Goal: Transaction & Acquisition: Purchase product/service

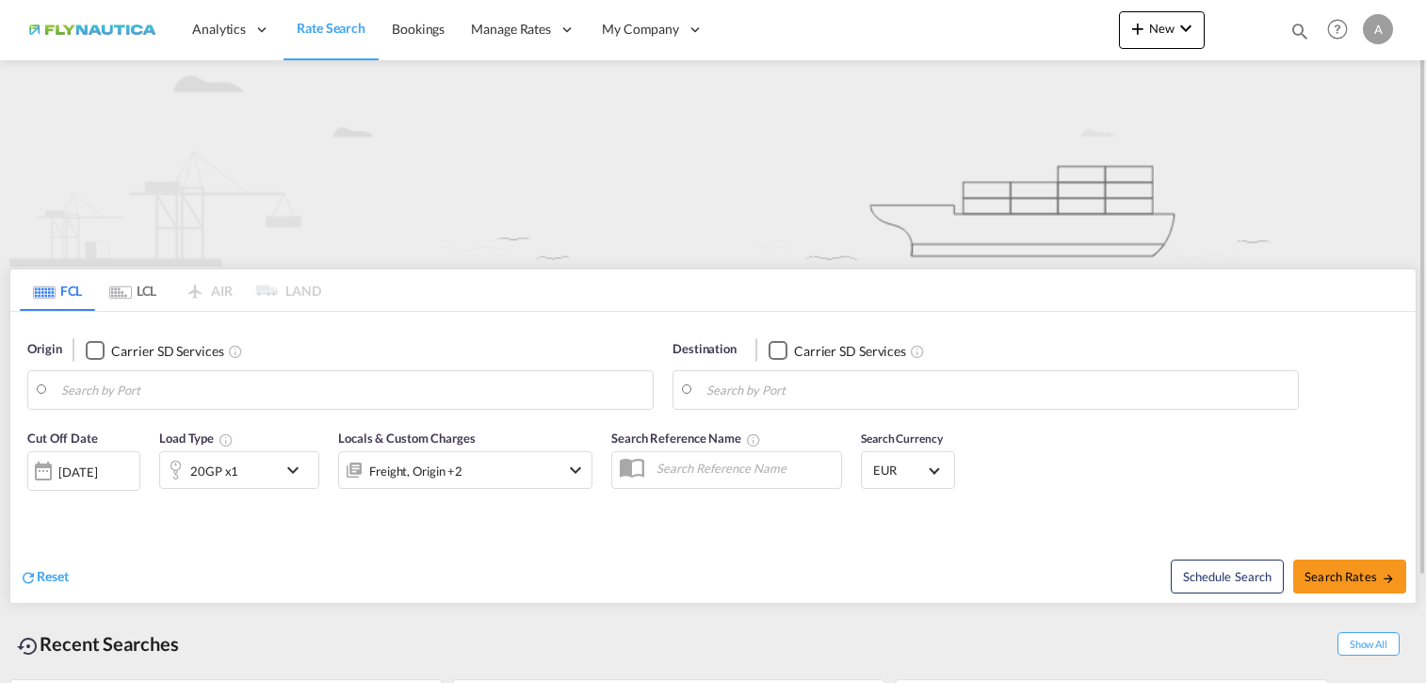
click at [139, 291] on md-tab-item "LCL" at bounding box center [132, 289] width 75 height 41
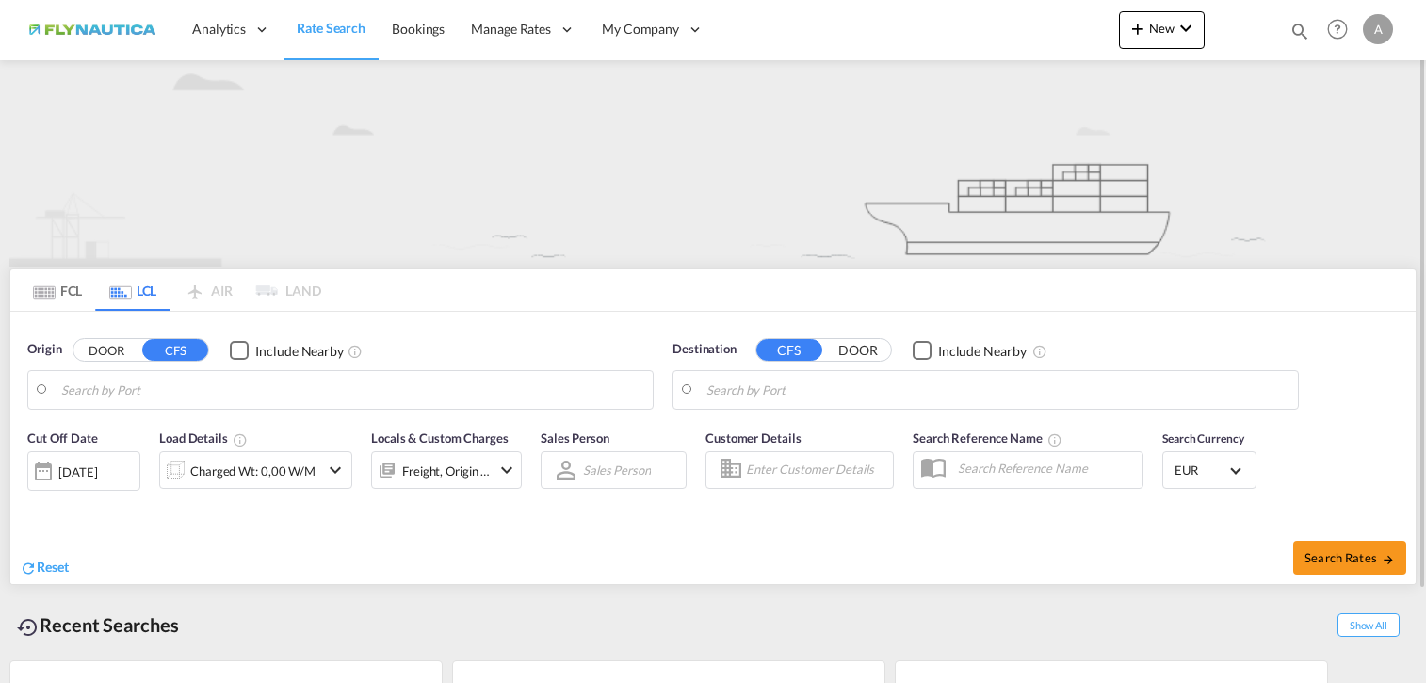
type input "DE-80331, [GEOGRAPHIC_DATA], [GEOGRAPHIC_DATA] ([GEOGRAPHIC_DATA])"
type input "[GEOGRAPHIC_DATA], SH, CNSHA"
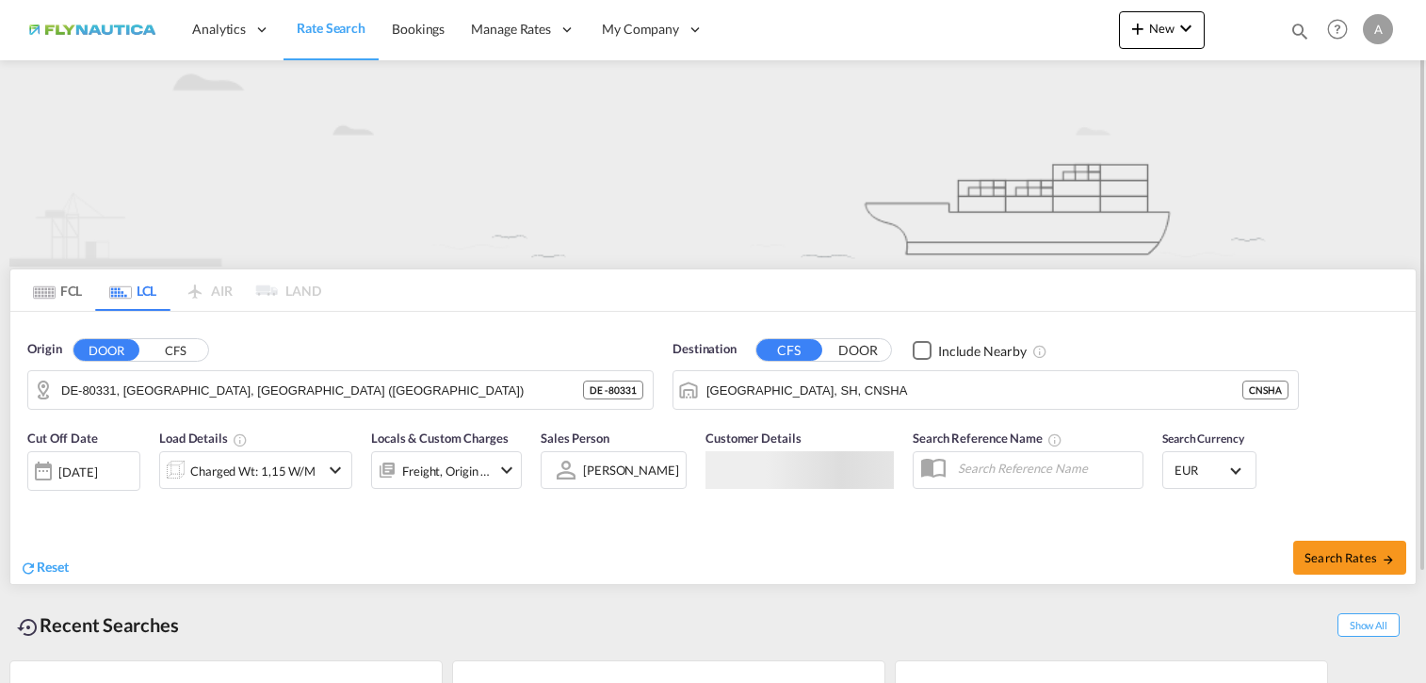
click at [100, 345] on button "DOOR" at bounding box center [106, 350] width 66 height 22
click at [1319, 553] on span "Search Rates" at bounding box center [1349, 557] width 90 height 15
type input "[GEOGRAPHIC_DATA] to [GEOGRAPHIC_DATA] / [DATE]"
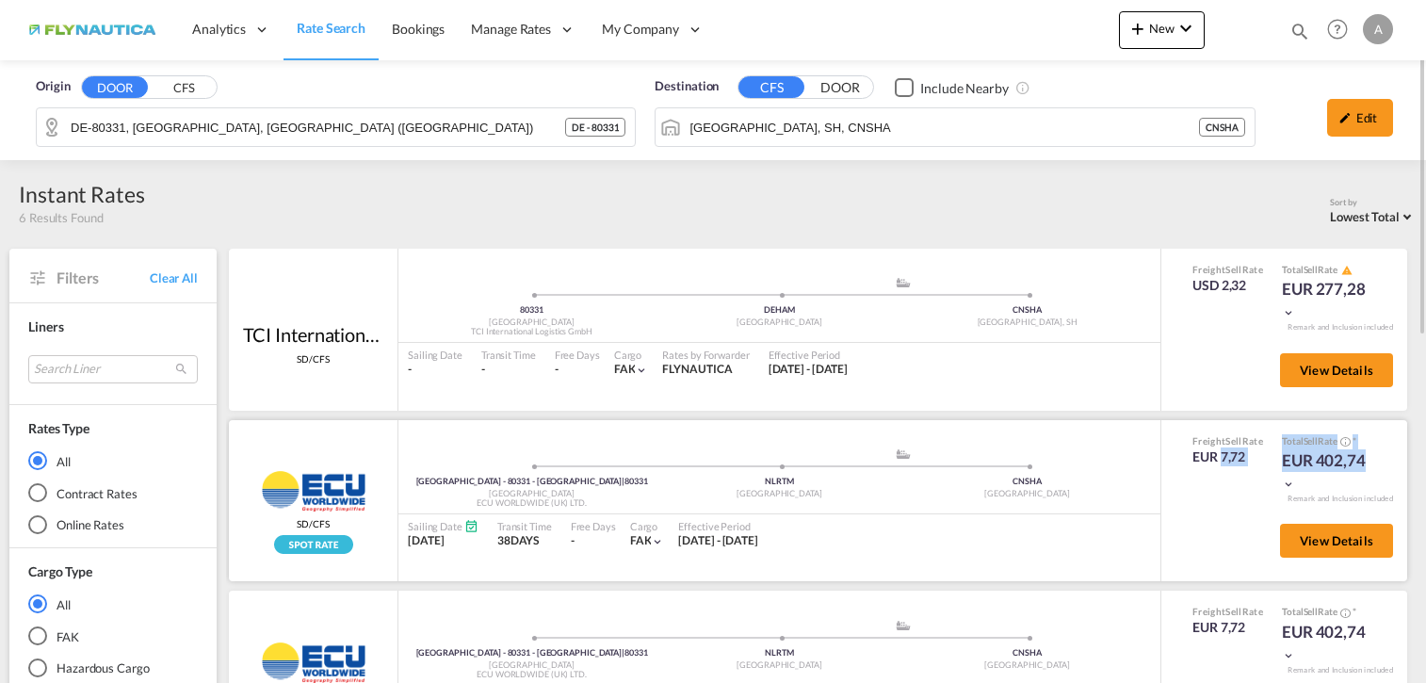
drag, startPoint x: 1356, startPoint y: 462, endPoint x: 1210, endPoint y: 457, distance: 146.1
click at [1210, 457] on div "Freight Sell Rate EUR 7,72 Total Sell Rate * EUR 402,74" at bounding box center [1284, 464] width 212 height 60
drag, startPoint x: 1210, startPoint y: 457, endPoint x: 1145, endPoint y: 500, distance: 78.1
click at [1145, 500] on div "[GEOGRAPHIC_DATA] - 80331 - [GEOGRAPHIC_DATA] | 80331 [GEOGRAPHIC_DATA] ECU WOR…" at bounding box center [779, 475] width 762 height 57
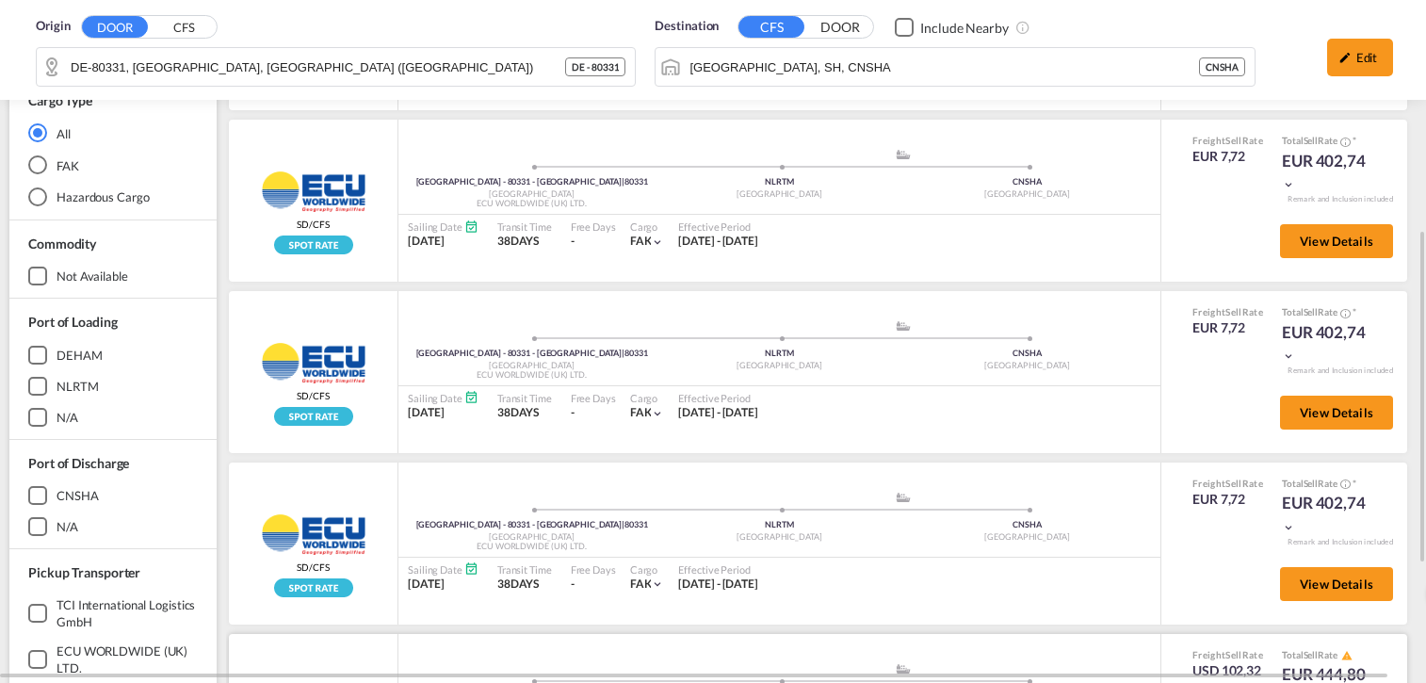
scroll to position [713, 0]
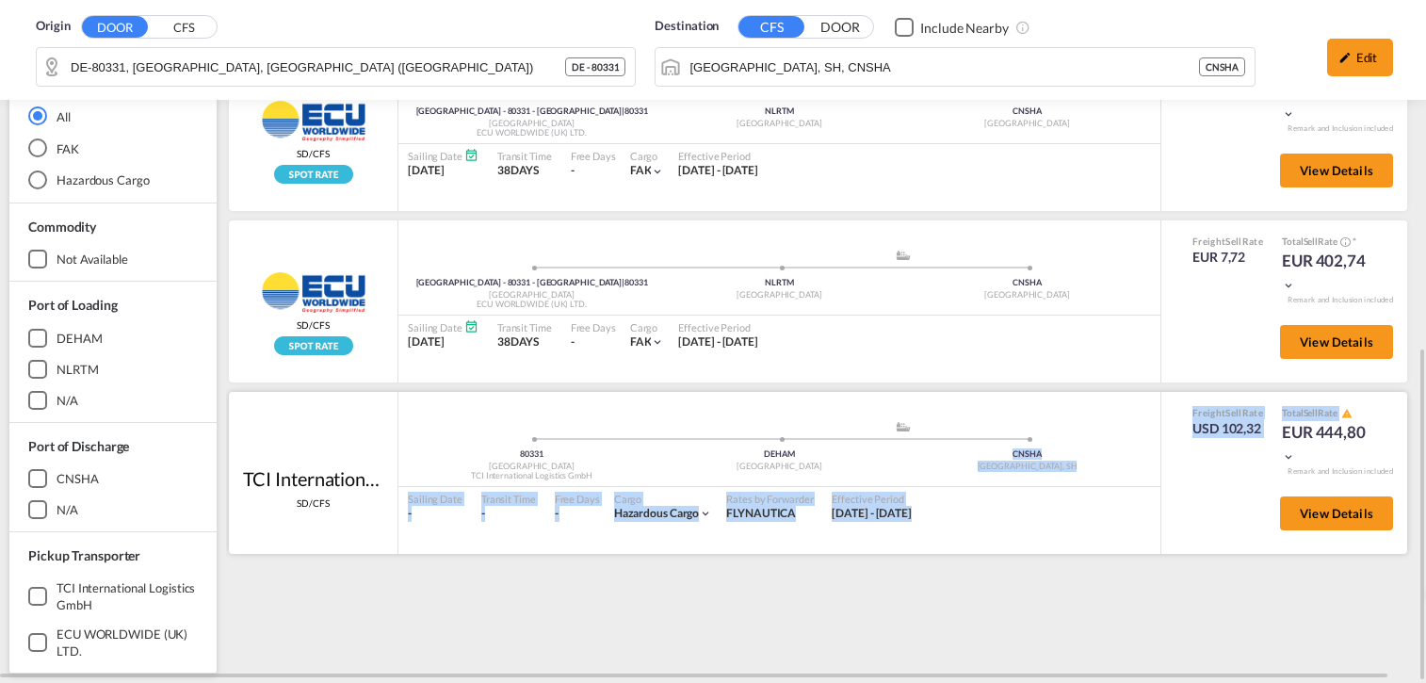
drag, startPoint x: 1375, startPoint y: 419, endPoint x: 1118, endPoint y: 414, distance: 257.2
click at [1118, 414] on div "TCI International Logistics GmbH SD/CFS added by you 80331 Germany TCI Internat…" at bounding box center [818, 473] width 1178 height 162
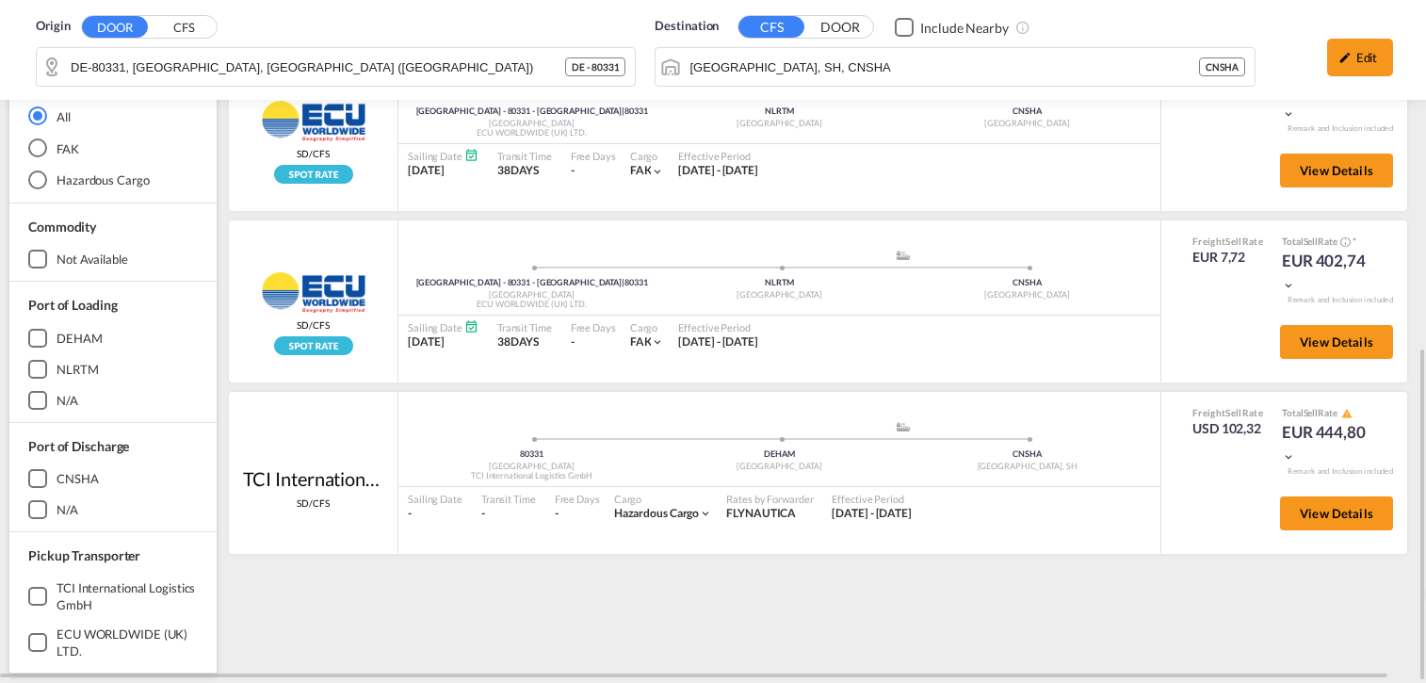
drag, startPoint x: 1117, startPoint y: 414, endPoint x: 1172, endPoint y: 613, distance: 206.1
click at [1172, 613] on div "TCI International Logistics GmbH SD/CFS added by you 80331 Germany TCI Internat…" at bounding box center [821, 101] width 1191 height 1130
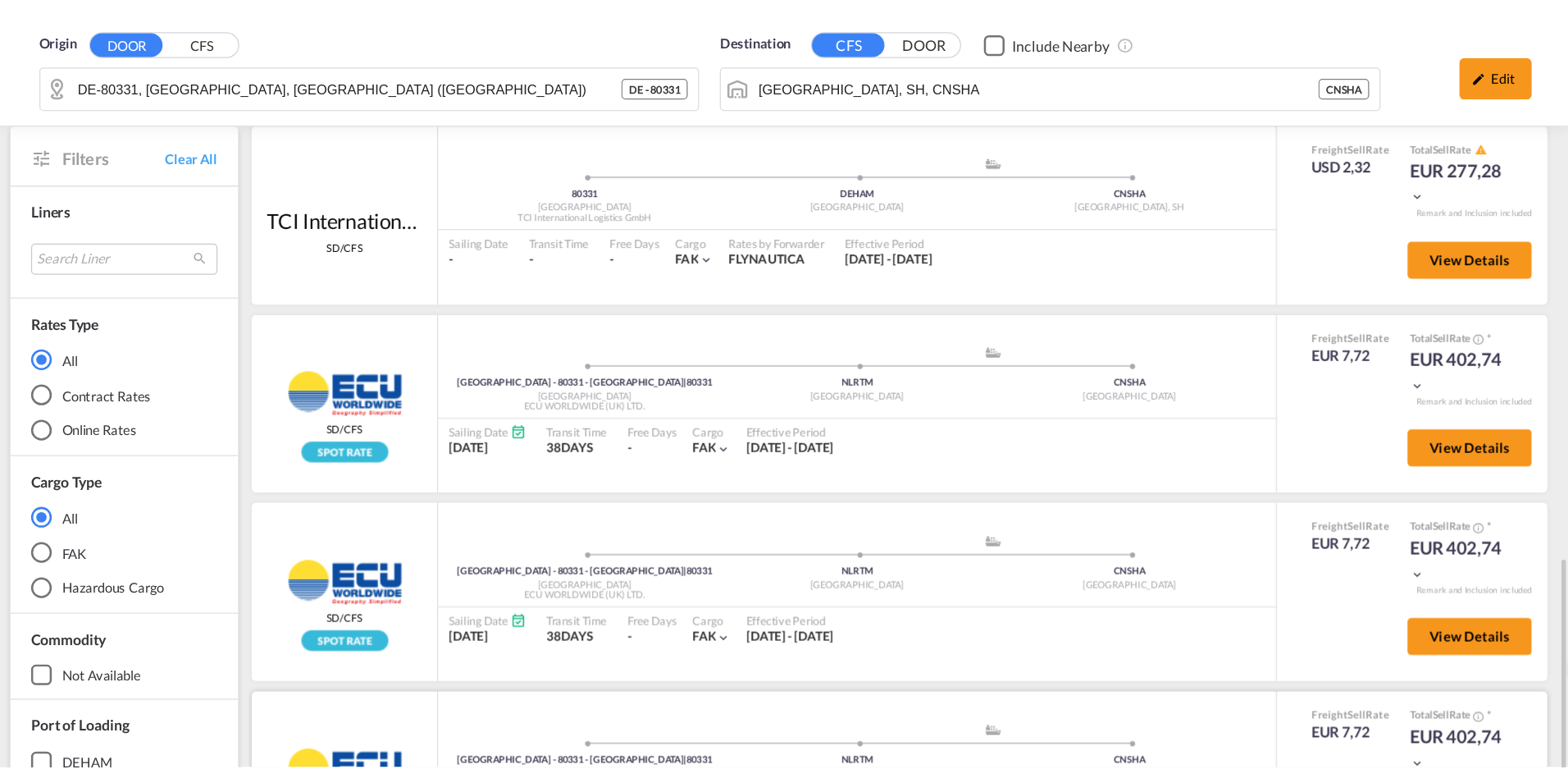
scroll to position [0, 0]
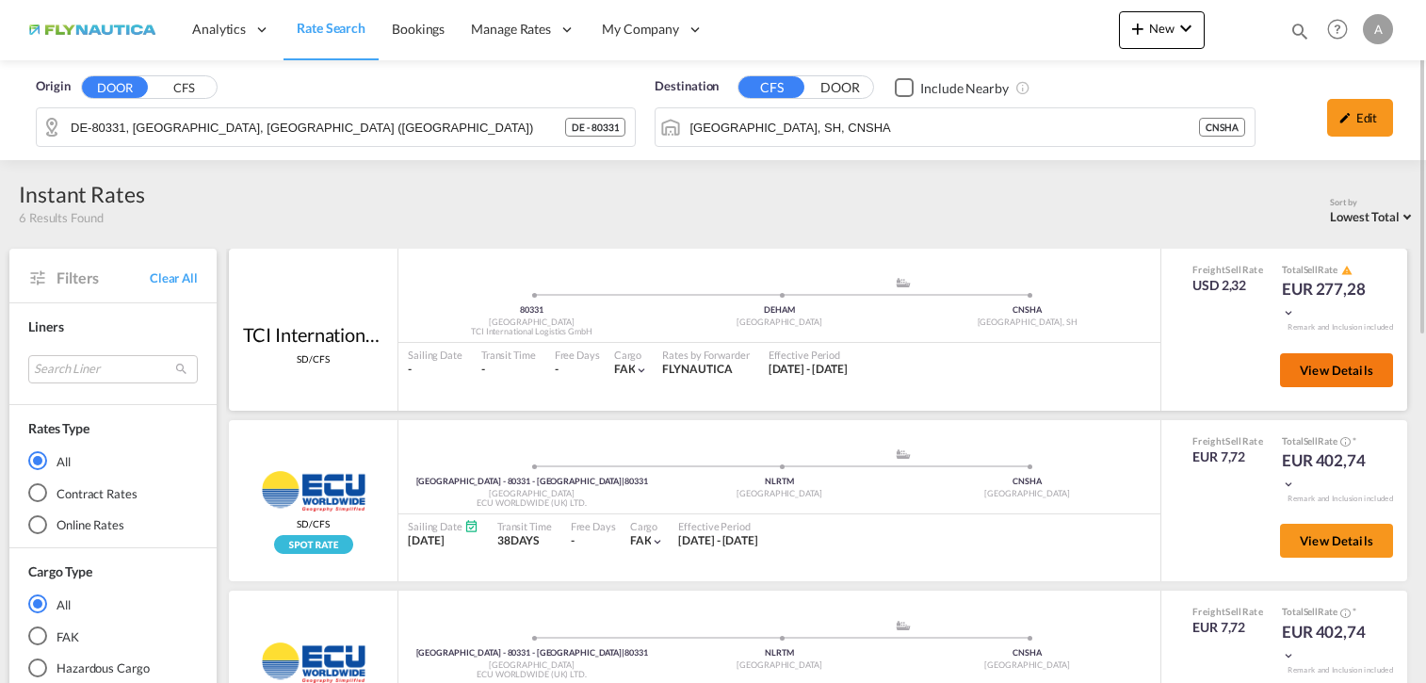
click at [1347, 369] on span "View Details" at bounding box center [1336, 370] width 73 height 15
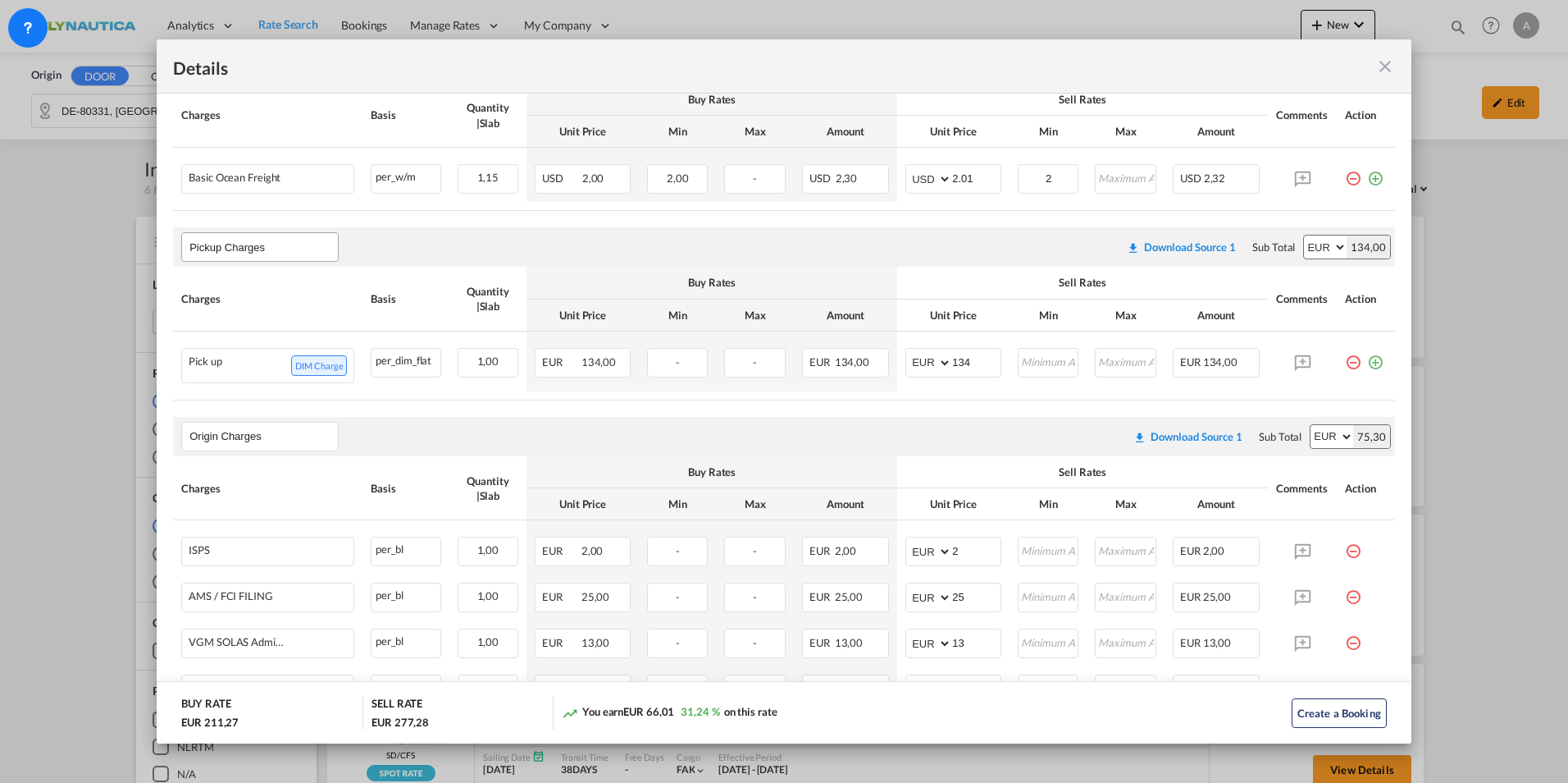
scroll to position [410, 0]
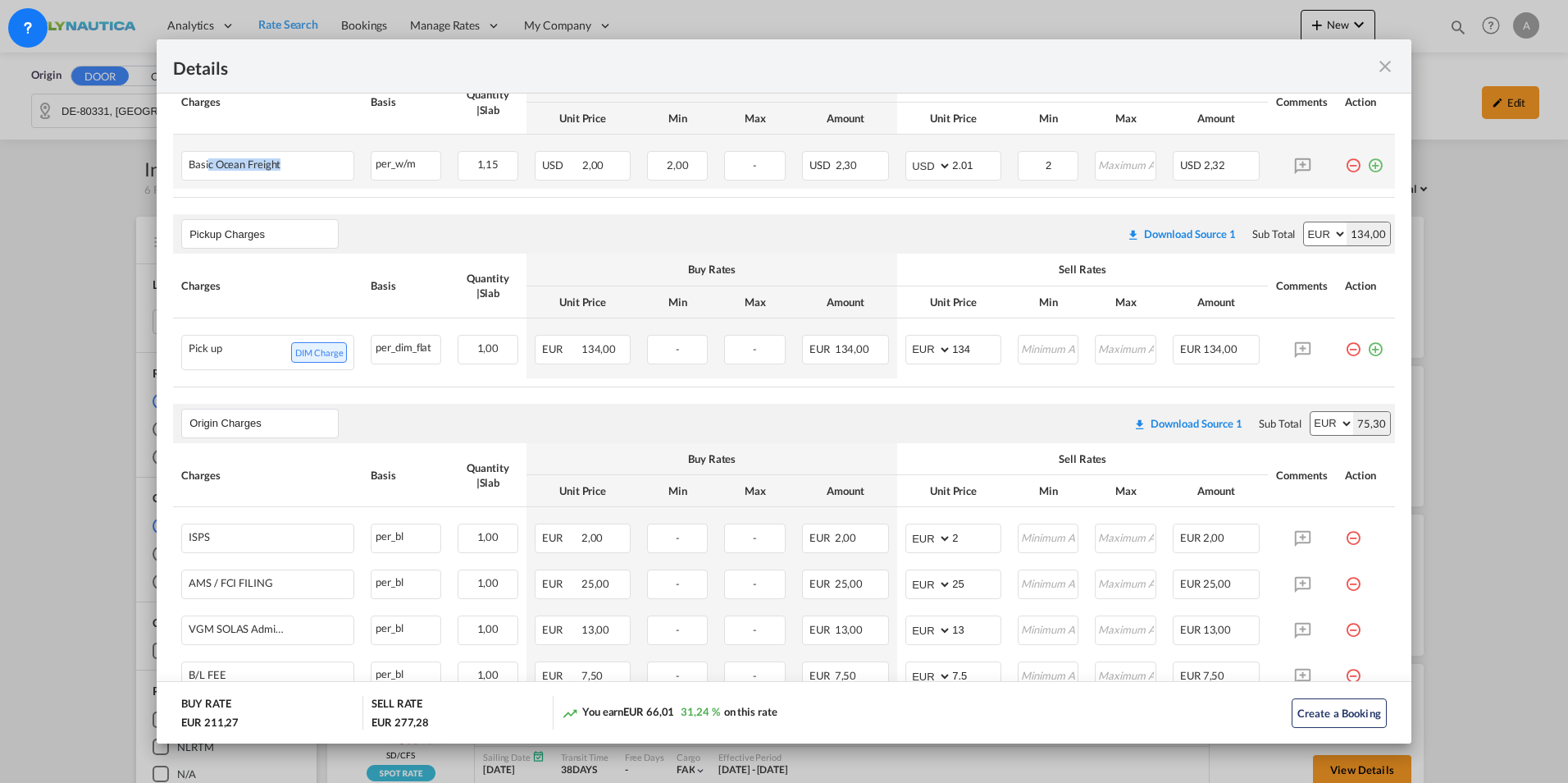
drag, startPoint x: 207, startPoint y: 162, endPoint x: 364, endPoint y: 175, distance: 157.5
click at [364, 175] on tr "Basic Ocean Freight Please Enter Already Exists per_w/m per_w/m can not applied…" at bounding box center [784, 161] width 1221 height 54
drag, startPoint x: 1033, startPoint y: 168, endPoint x: 1093, endPoint y: 169, distance: 60.0
click at [1093, 169] on tr "Basic Ocean Freight Please Enter Already Exists per_w/m per_w/m can not applied…" at bounding box center [784, 161] width 1221 height 54
drag, startPoint x: 203, startPoint y: 352, endPoint x: 252, endPoint y: 352, distance: 49.0
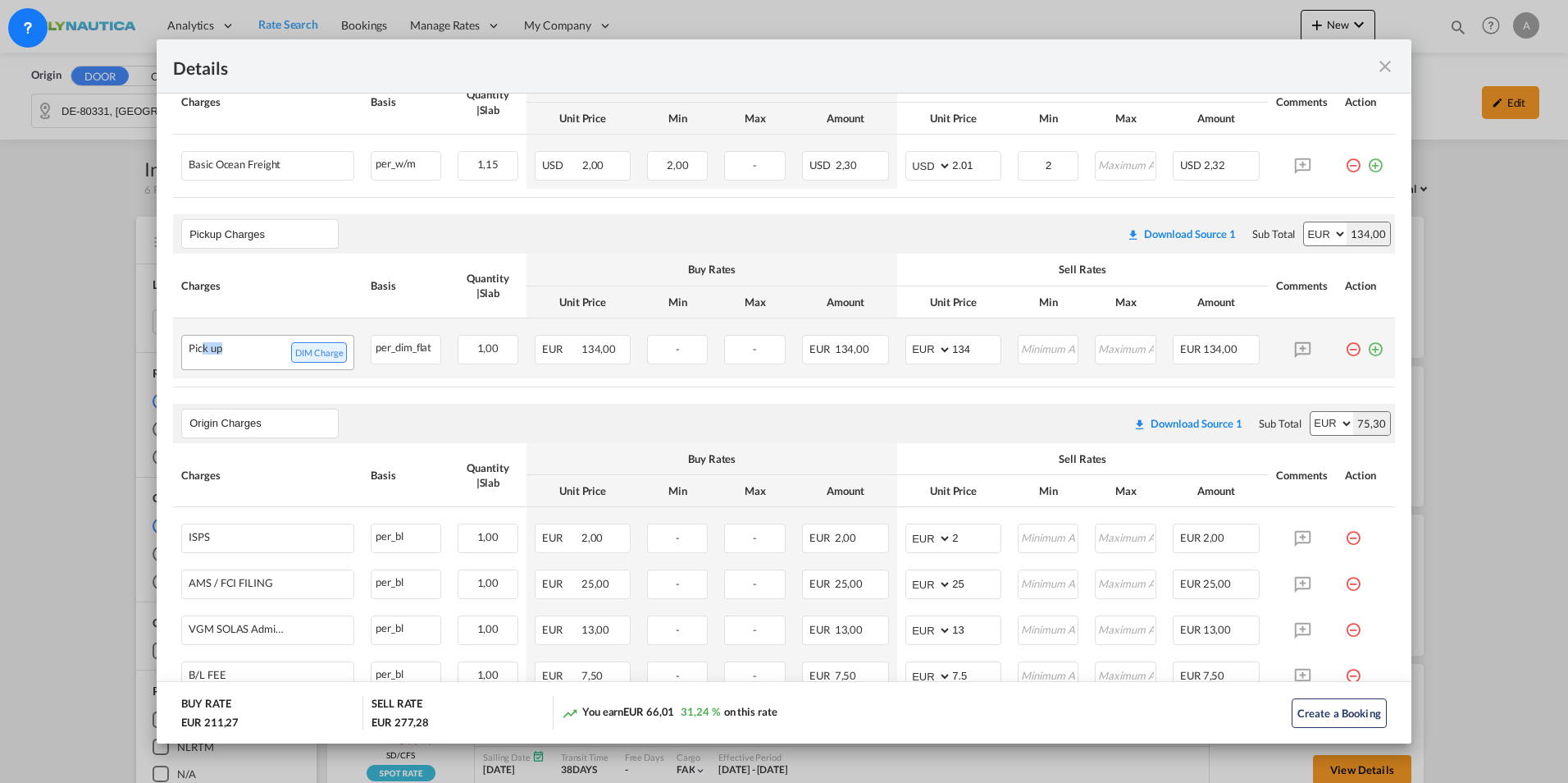
click at [252, 352] on div "Pick up DIM Charge" at bounding box center [267, 352] width 172 height 34
drag, startPoint x: 819, startPoint y: 353, endPoint x: 878, endPoint y: 355, distance: 59.0
click at [878, 355] on div "EUR 134,00" at bounding box center [845, 349] width 87 height 30
click at [873, 396] on air-lcl-rate-modification "Main Freight Please enter leg name Leg Name Already Exists Download Source 1 Su…" at bounding box center [784, 638] width 1221 height 1248
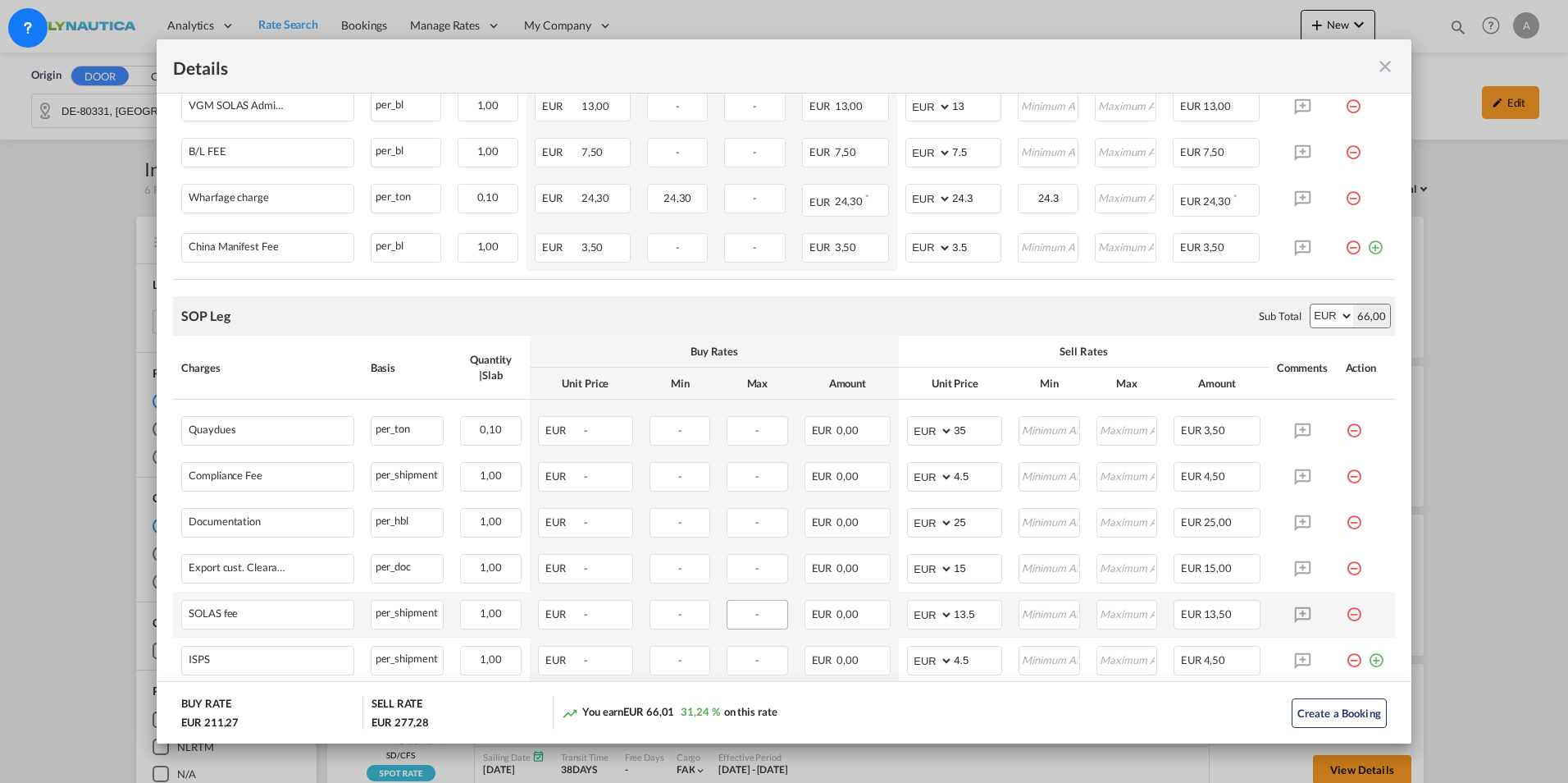
scroll to position [739, 0]
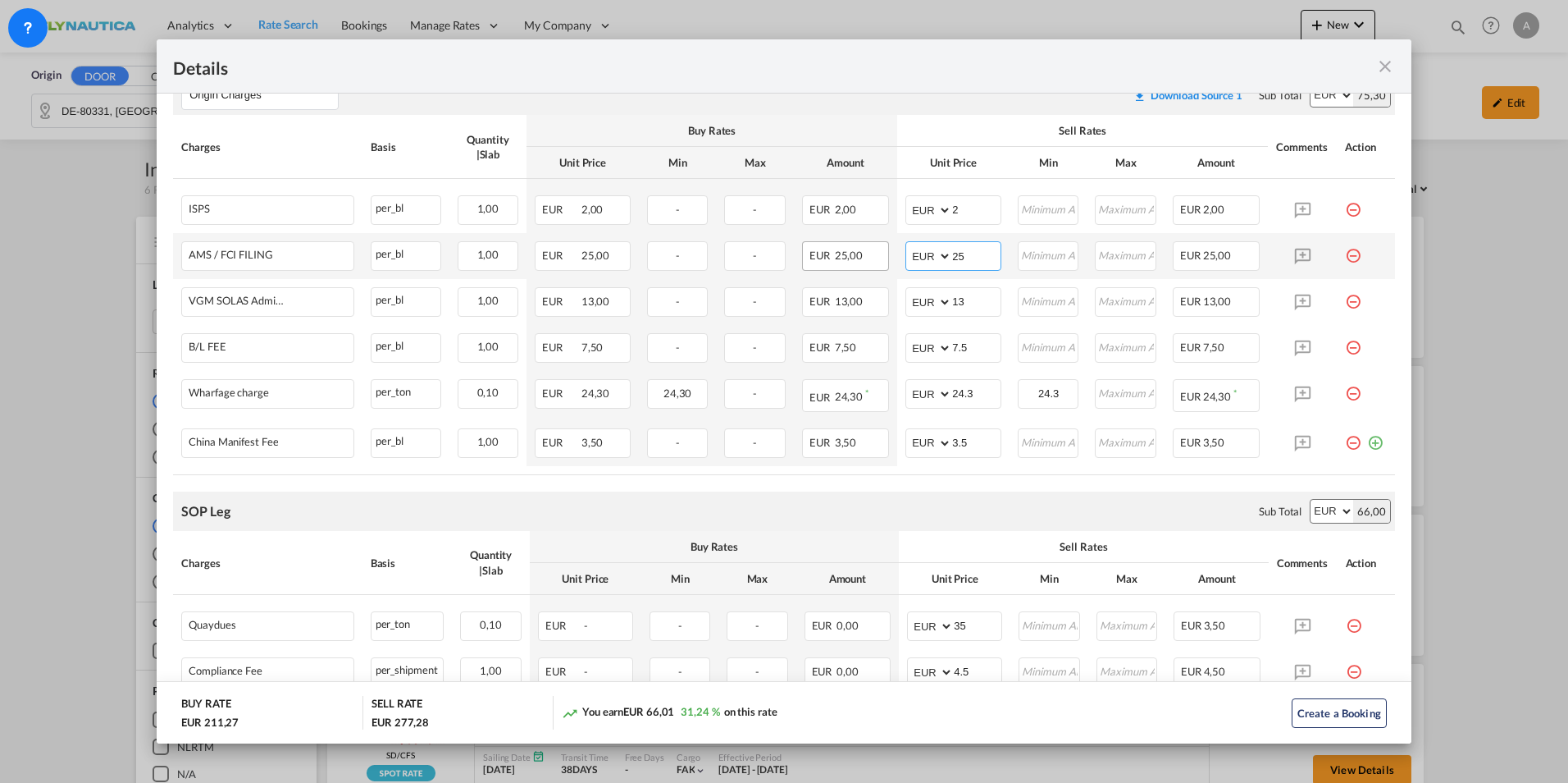
drag, startPoint x: 968, startPoint y: 258, endPoint x: 849, endPoint y: 248, distance: 119.4
click at [849, 248] on tr "AMS / FCI FILING Please Enter Already Exists per_bl per_bl can not applied for …" at bounding box center [784, 255] width 1221 height 46
click at [835, 257] on span "25,00" at bounding box center [849, 254] width 29 height 13
drag, startPoint x: 831, startPoint y: 257, endPoint x: 867, endPoint y: 253, distance: 36.2
click at [867, 253] on div "EUR 25,00" at bounding box center [845, 256] width 87 height 30
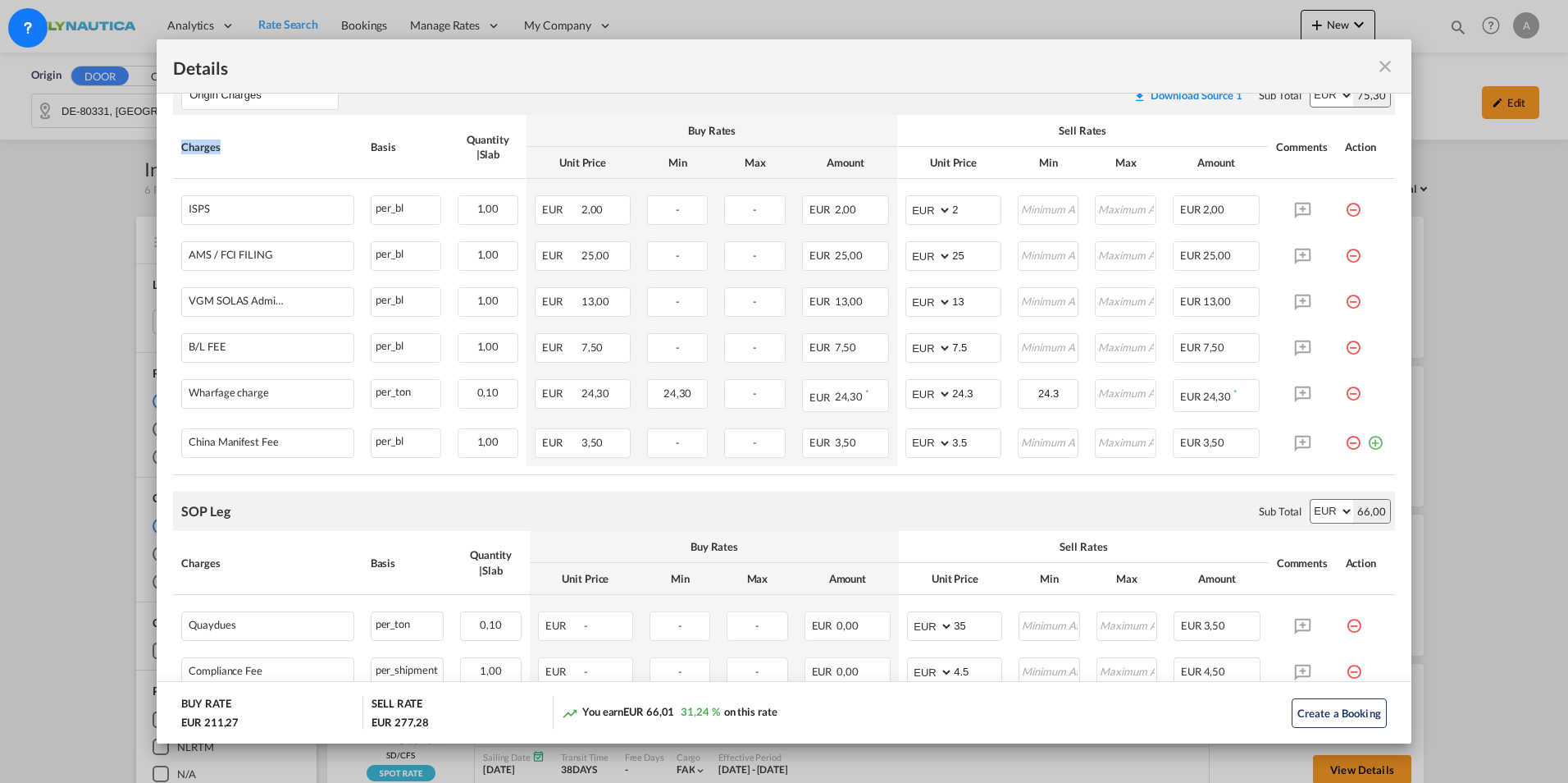
drag, startPoint x: 224, startPoint y: 149, endPoint x: 162, endPoint y: 153, distance: 62.1
click at [162, 153] on md-content "Main Freight Please enter leg name Leg Name Already Exists Download Source 1 Su…" at bounding box center [784, 346] width 1255 height 1352
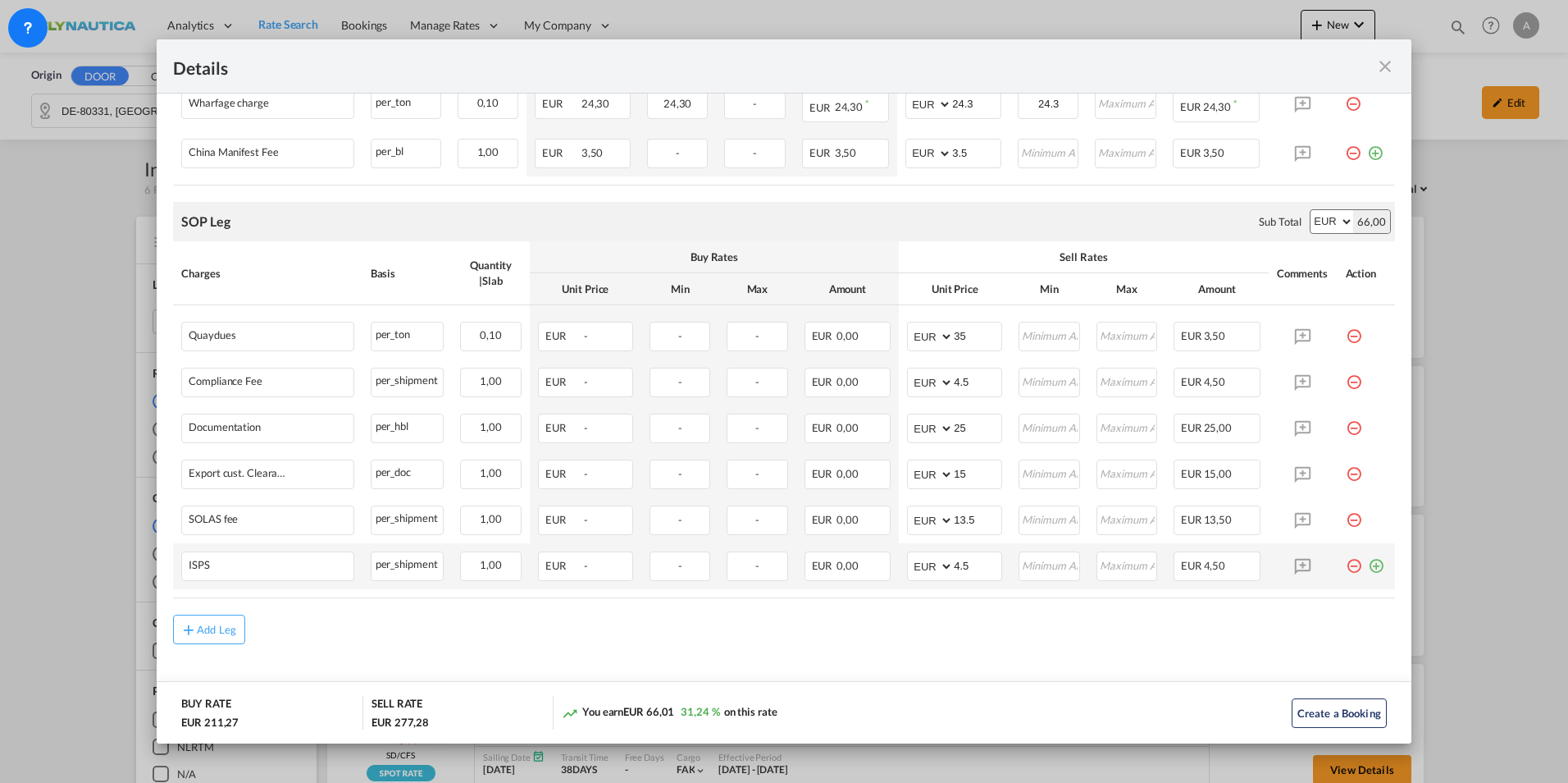
scroll to position [1040, 0]
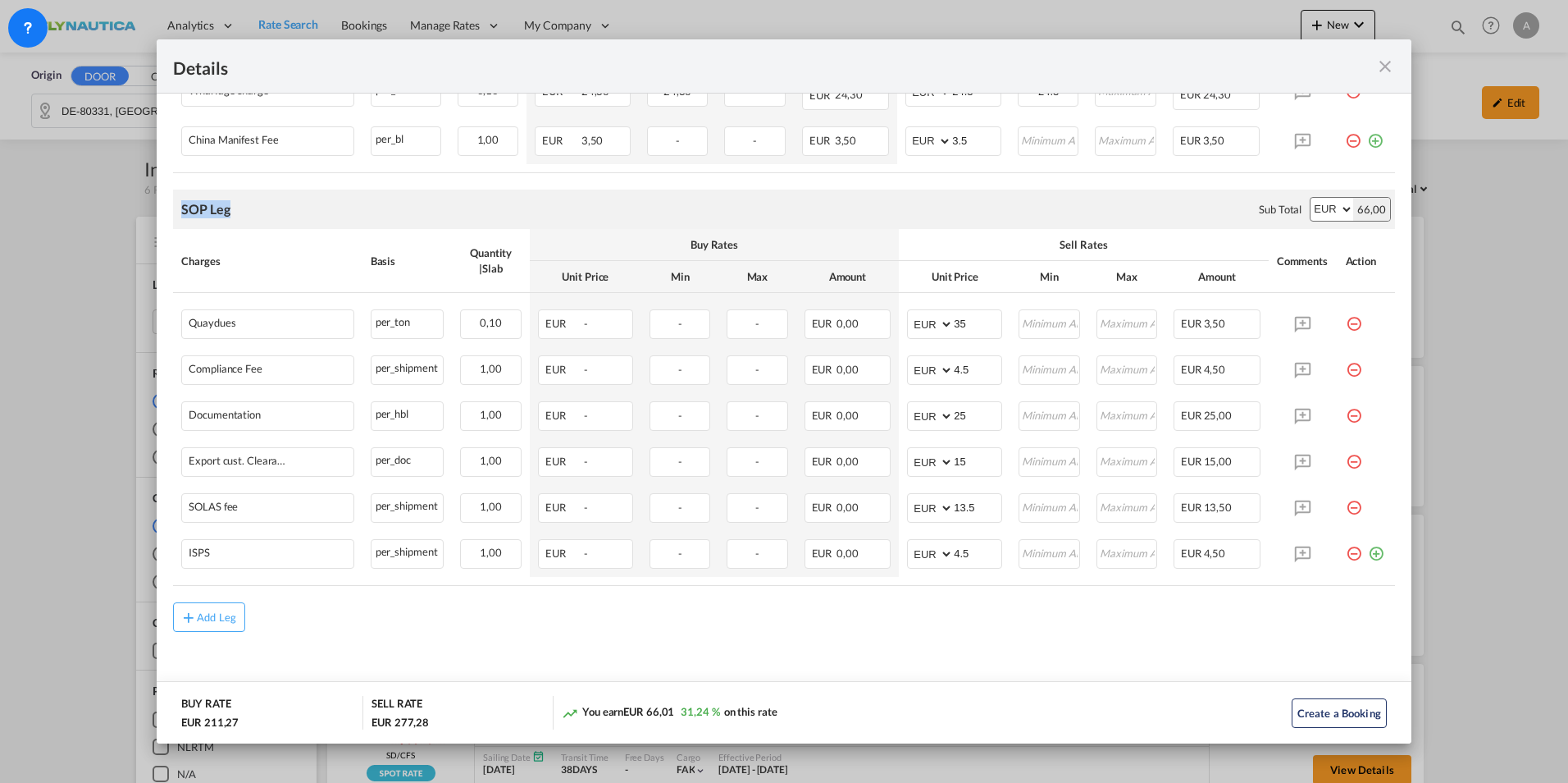
drag, startPoint x: 233, startPoint y: 208, endPoint x: 169, endPoint y: 205, distance: 64.1
click at [169, 205] on md-content "Main Freight Please enter leg name Leg Name Already Exists Download Source 1 Su…" at bounding box center [784, 44] width 1255 height 1352
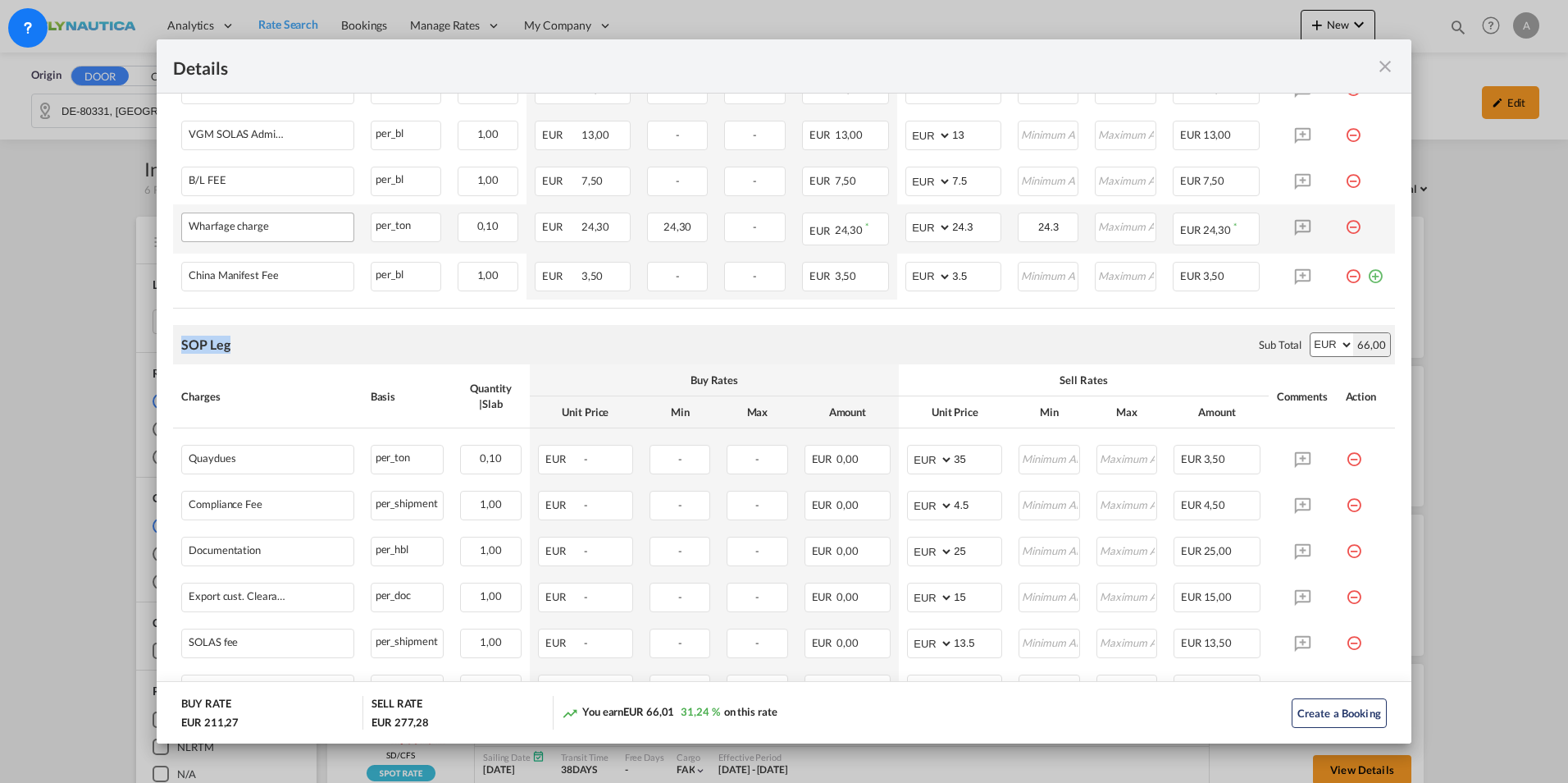
scroll to position [876, 0]
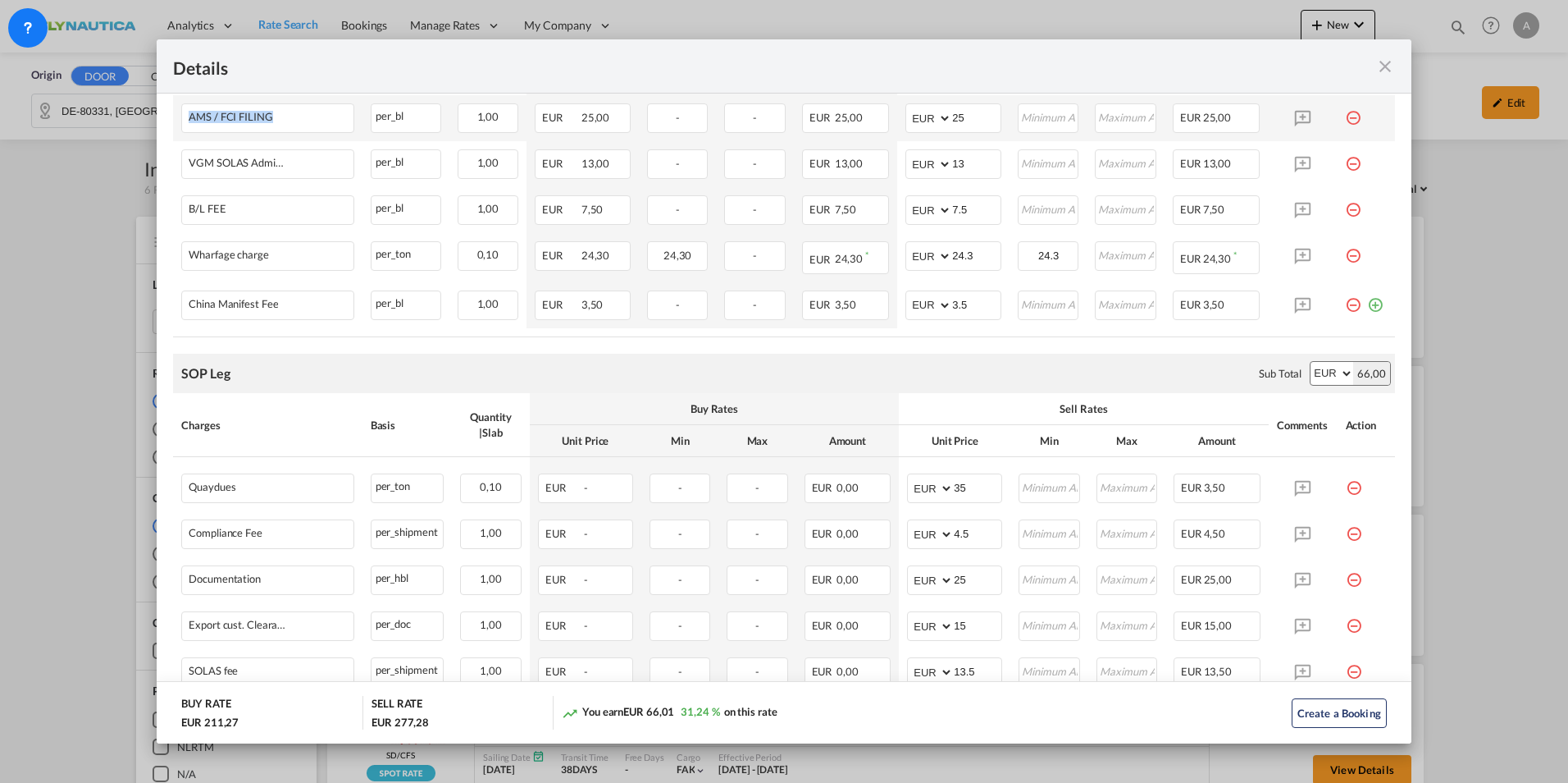
drag, startPoint x: 294, startPoint y: 124, endPoint x: 177, endPoint y: 121, distance: 117.0
click at [177, 121] on td "AMS / FCI FILING Please Enter Already Exists" at bounding box center [268, 118] width 190 height 46
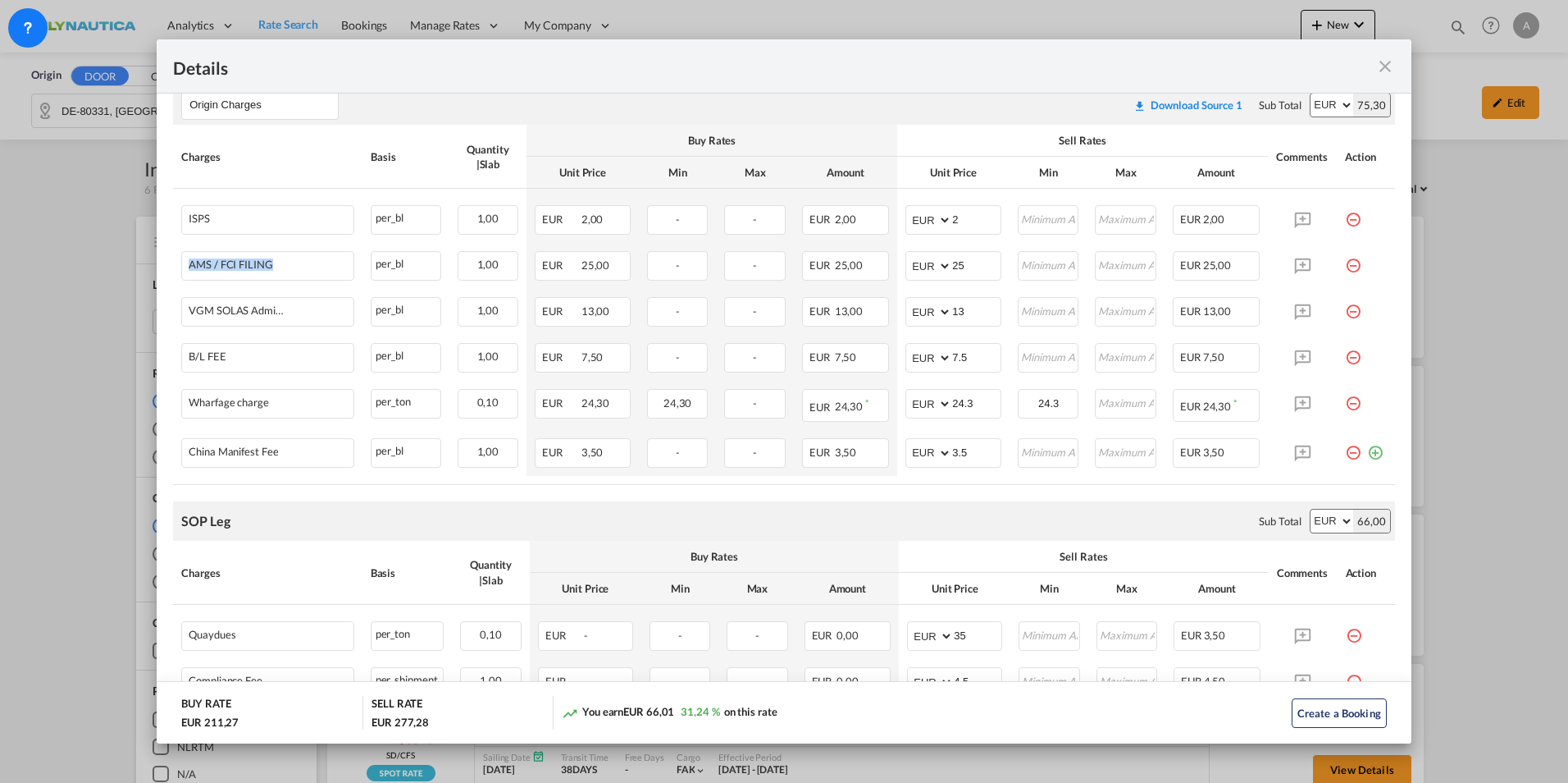
scroll to position [630, 0]
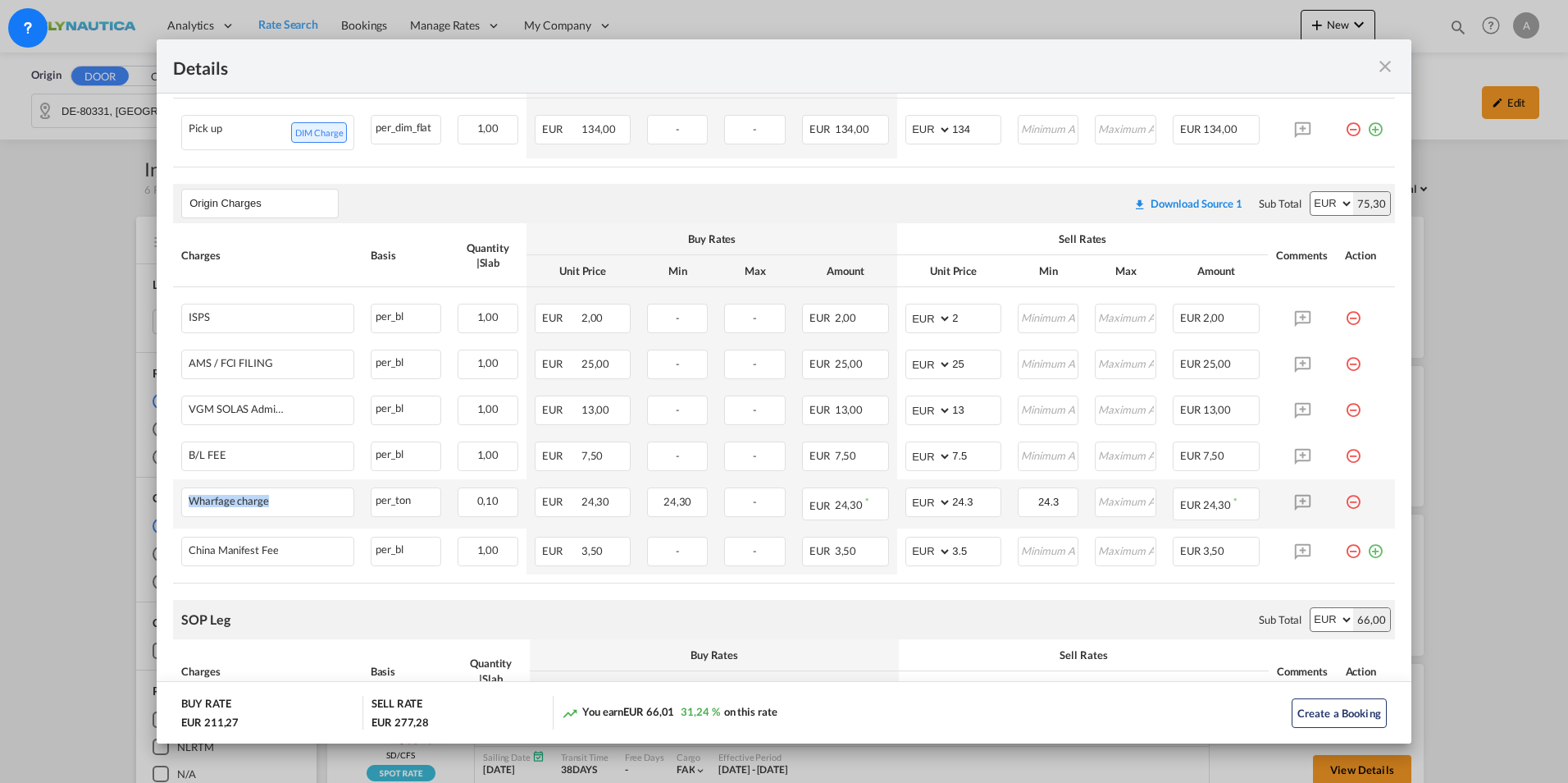
drag, startPoint x: 293, startPoint y: 503, endPoint x: 178, endPoint y: 501, distance: 115.0
click at [178, 501] on td "Wharfage charge Please Enter Already Exists" at bounding box center [268, 503] width 190 height 49
click at [279, 269] on th "Charges" at bounding box center [268, 254] width 190 height 64
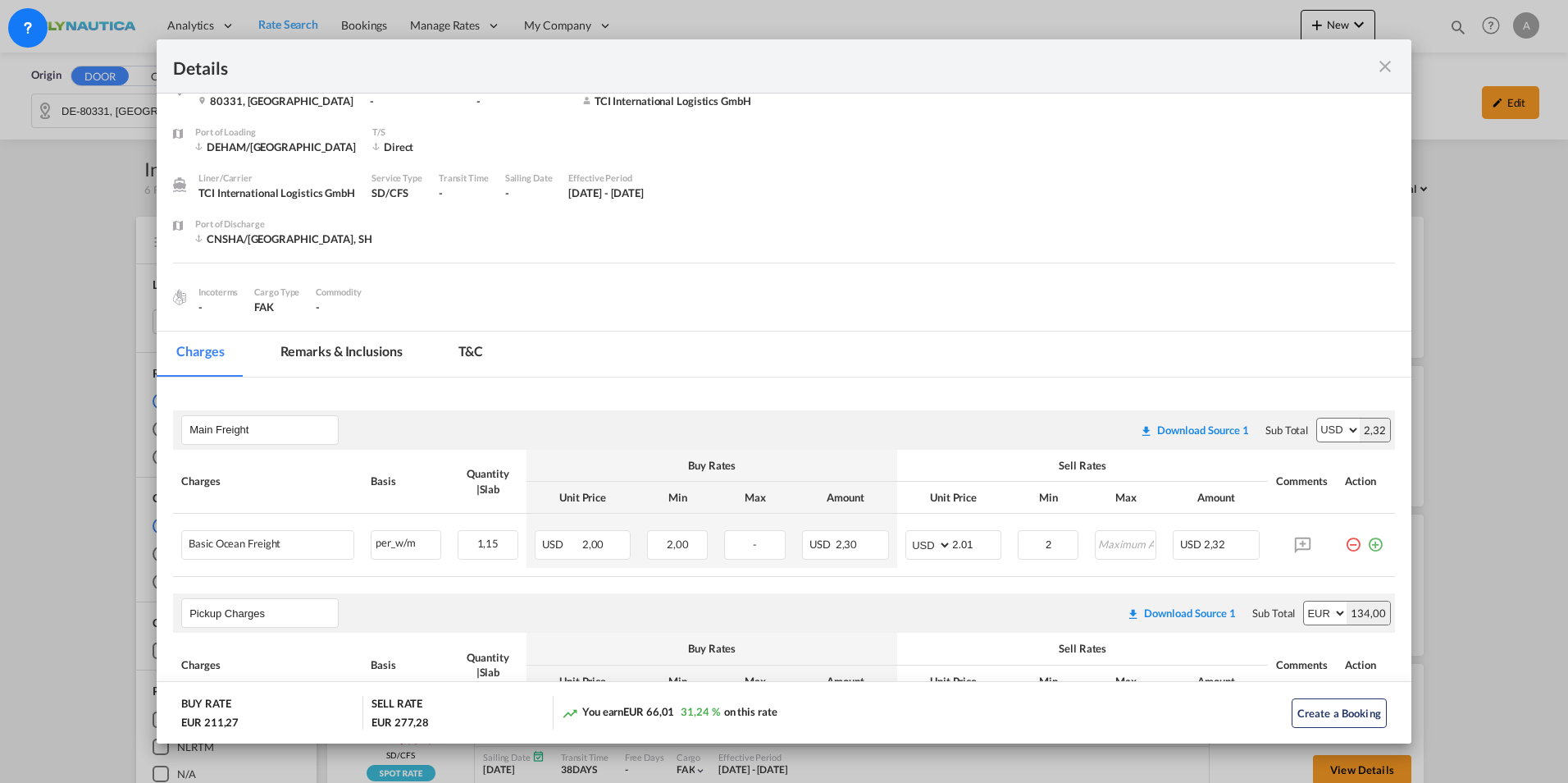
scroll to position [0, 0]
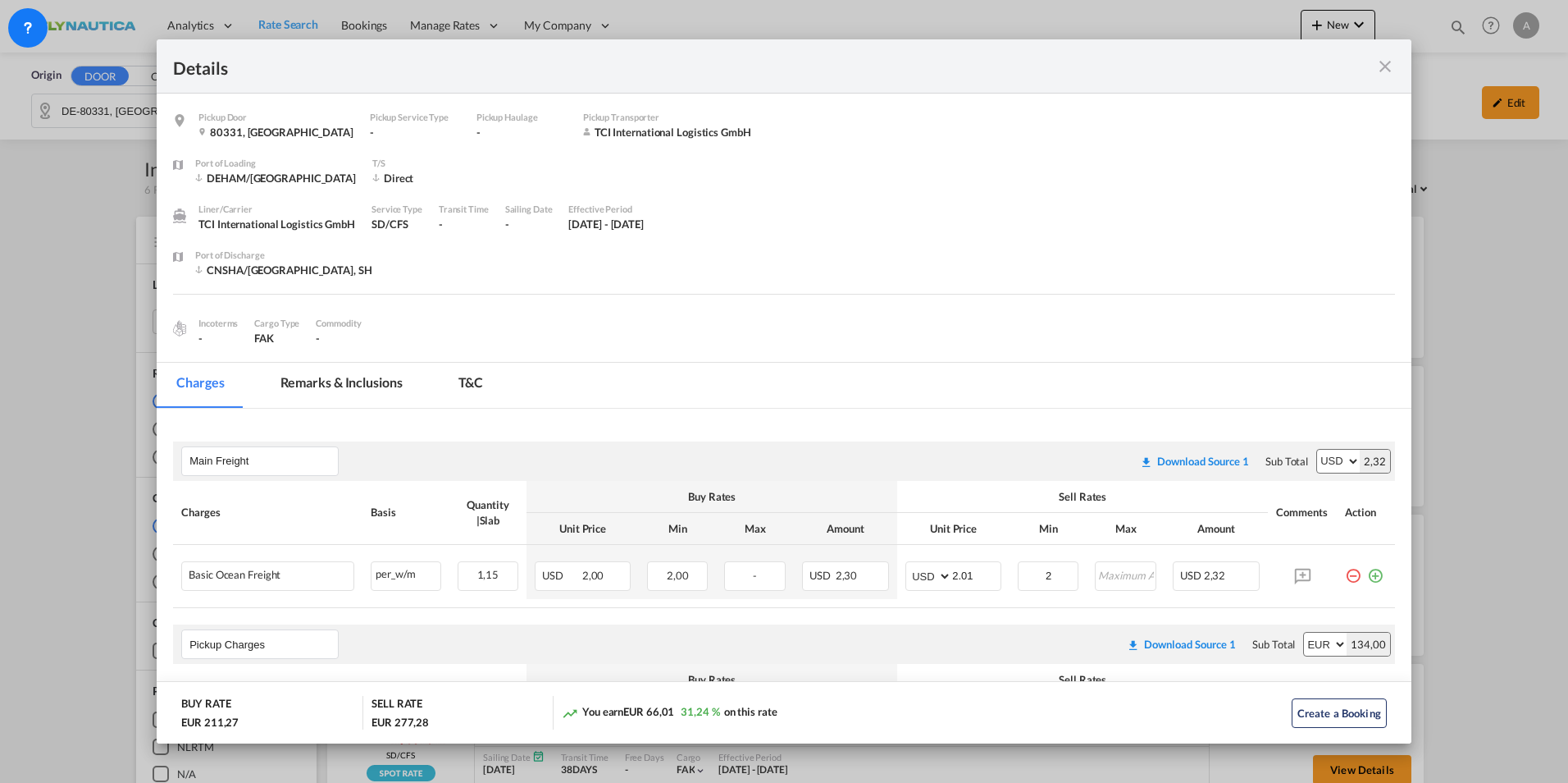
click at [1241, 69] on md-icon "icon-close fg-AAA8AD m-0 cursor" at bounding box center [1384, 66] width 20 height 20
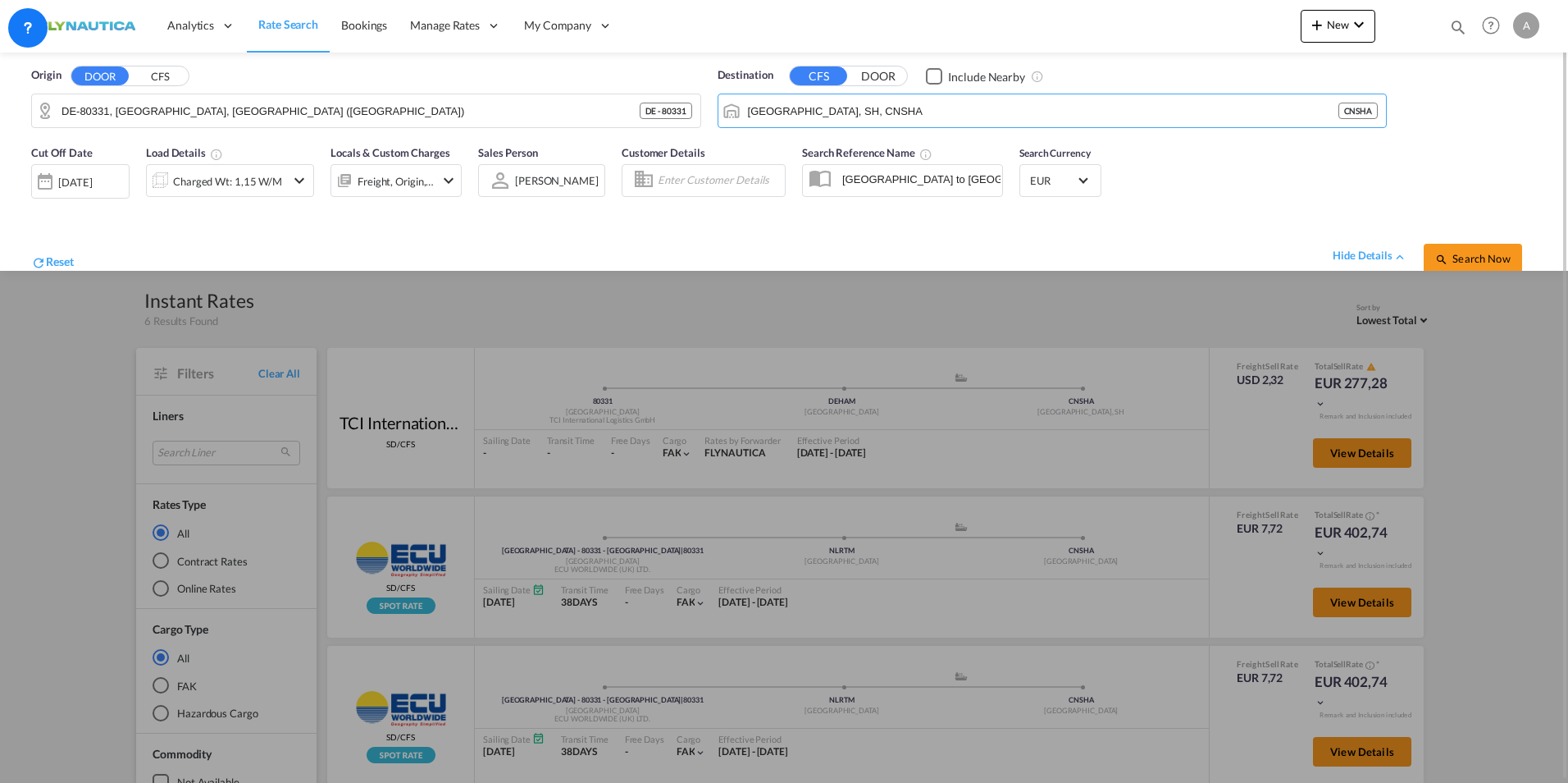
drag, startPoint x: 826, startPoint y: 95, endPoint x: 534, endPoint y: 71, distance: 293.0
click at [515, 64] on div "Origin DOOR CFS DE-80331, [GEOGRAPHIC_DATA], [GEOGRAPHIC_DATA] ([GEOGRAPHIC_DAT…" at bounding box center [784, 94] width 1535 height 84
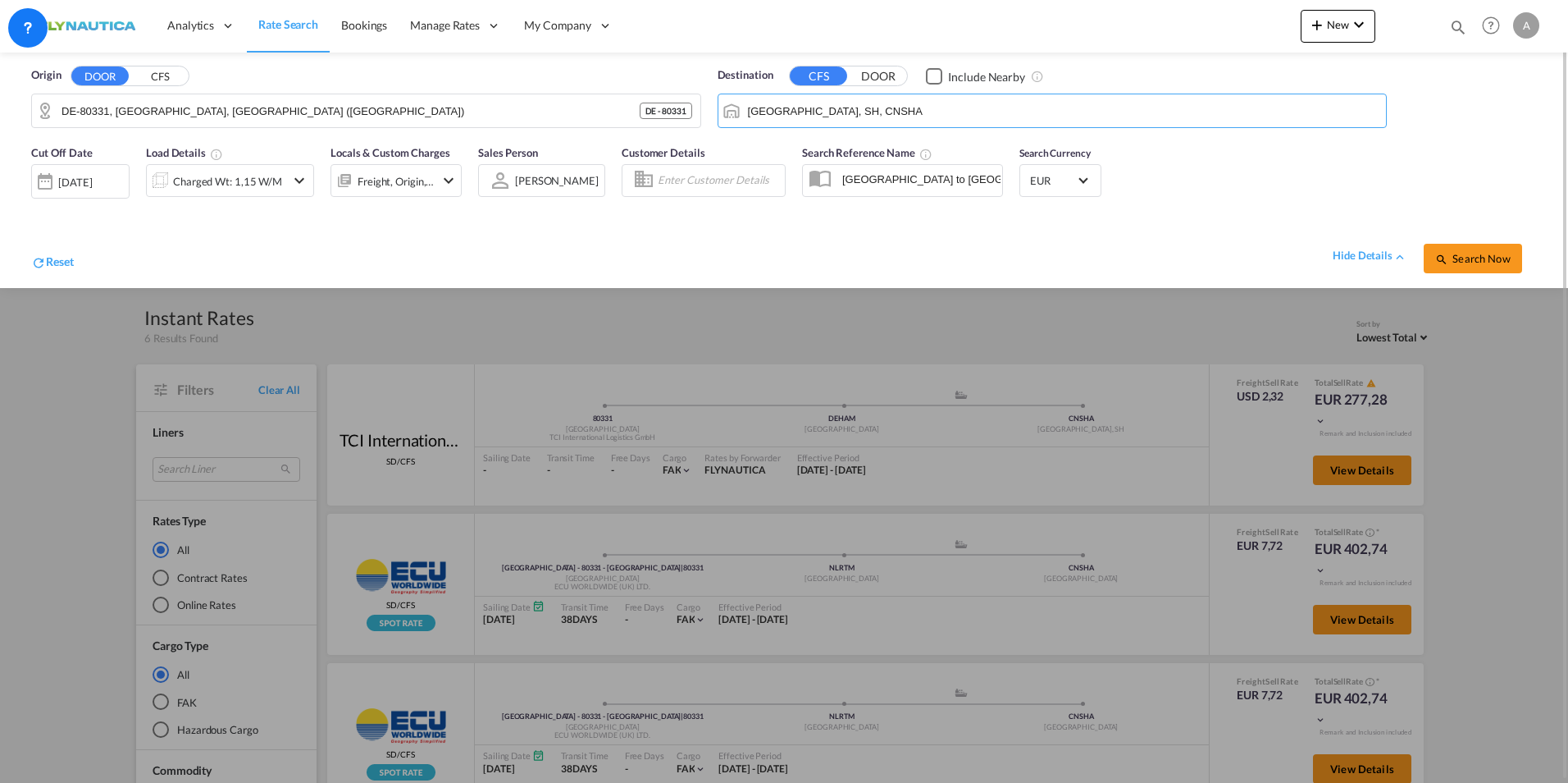
click at [550, 74] on div "Origin DOOR CFS DE-80331, [GEOGRAPHIC_DATA], [GEOGRAPHIC_DATA] ([GEOGRAPHIC_DAT…" at bounding box center [784, 94] width 1535 height 84
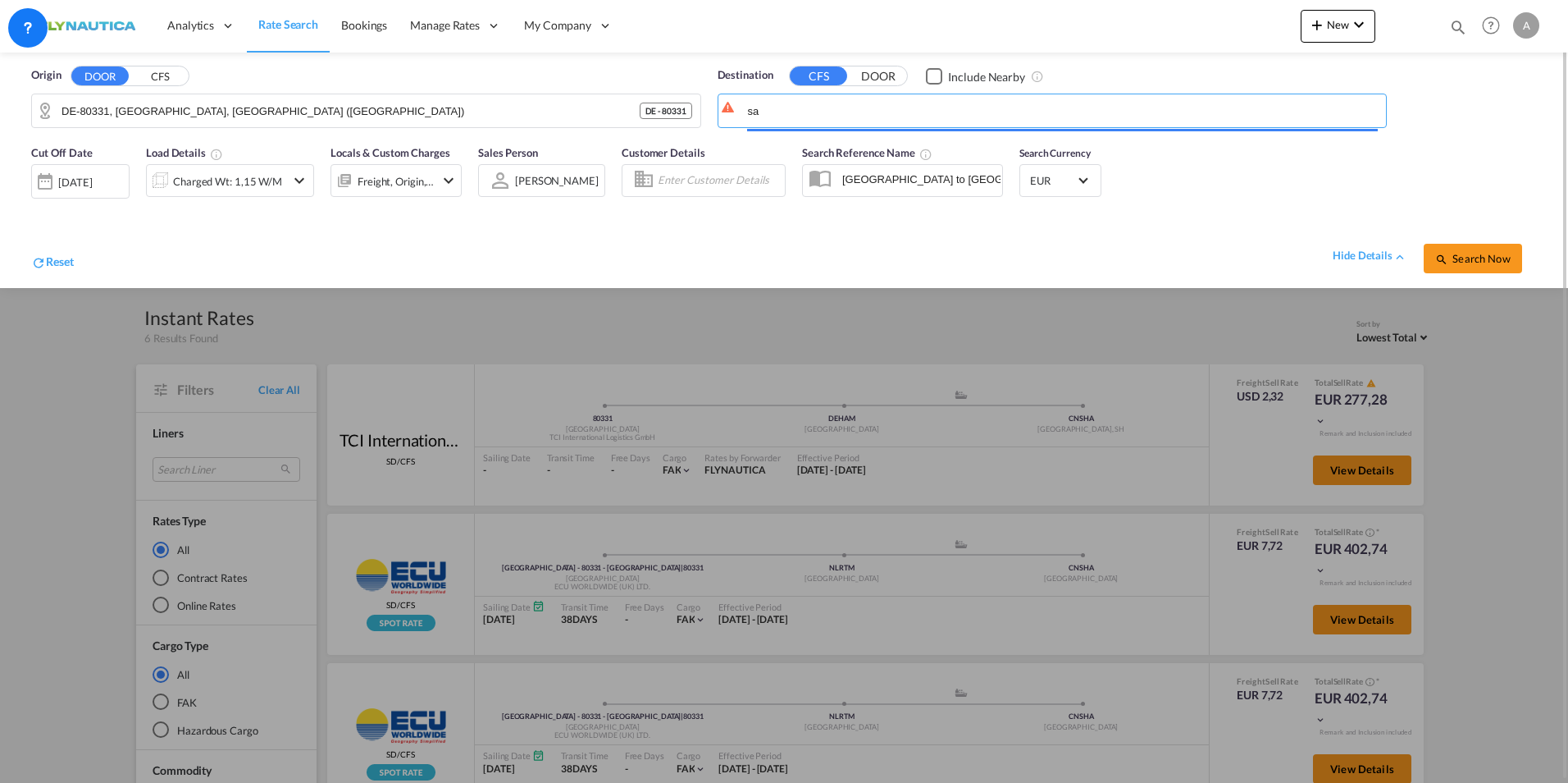
type input "s"
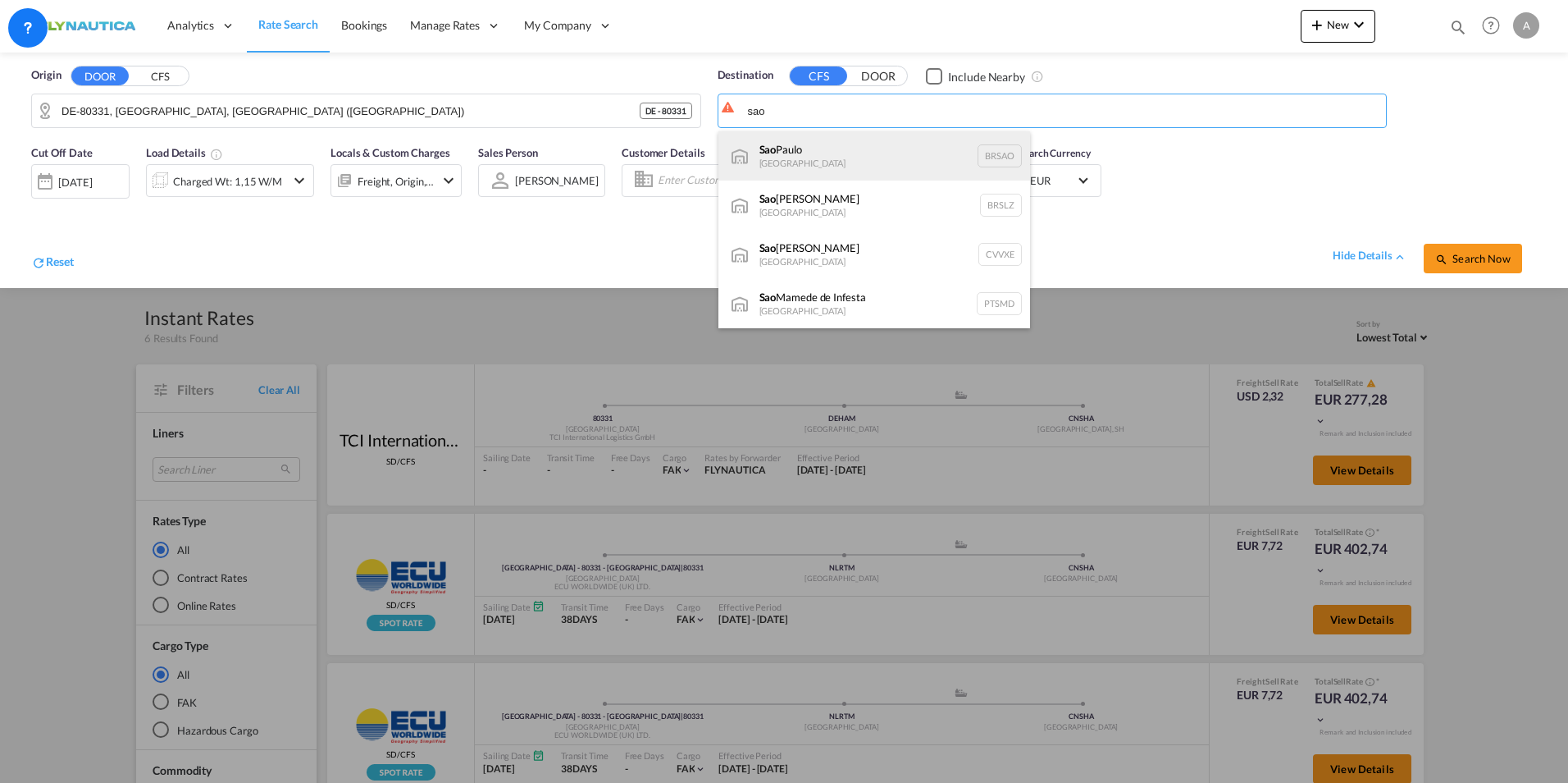
click at [846, 171] on div "[GEOGRAPHIC_DATA] [GEOGRAPHIC_DATA] [GEOGRAPHIC_DATA]" at bounding box center [874, 156] width 312 height 50
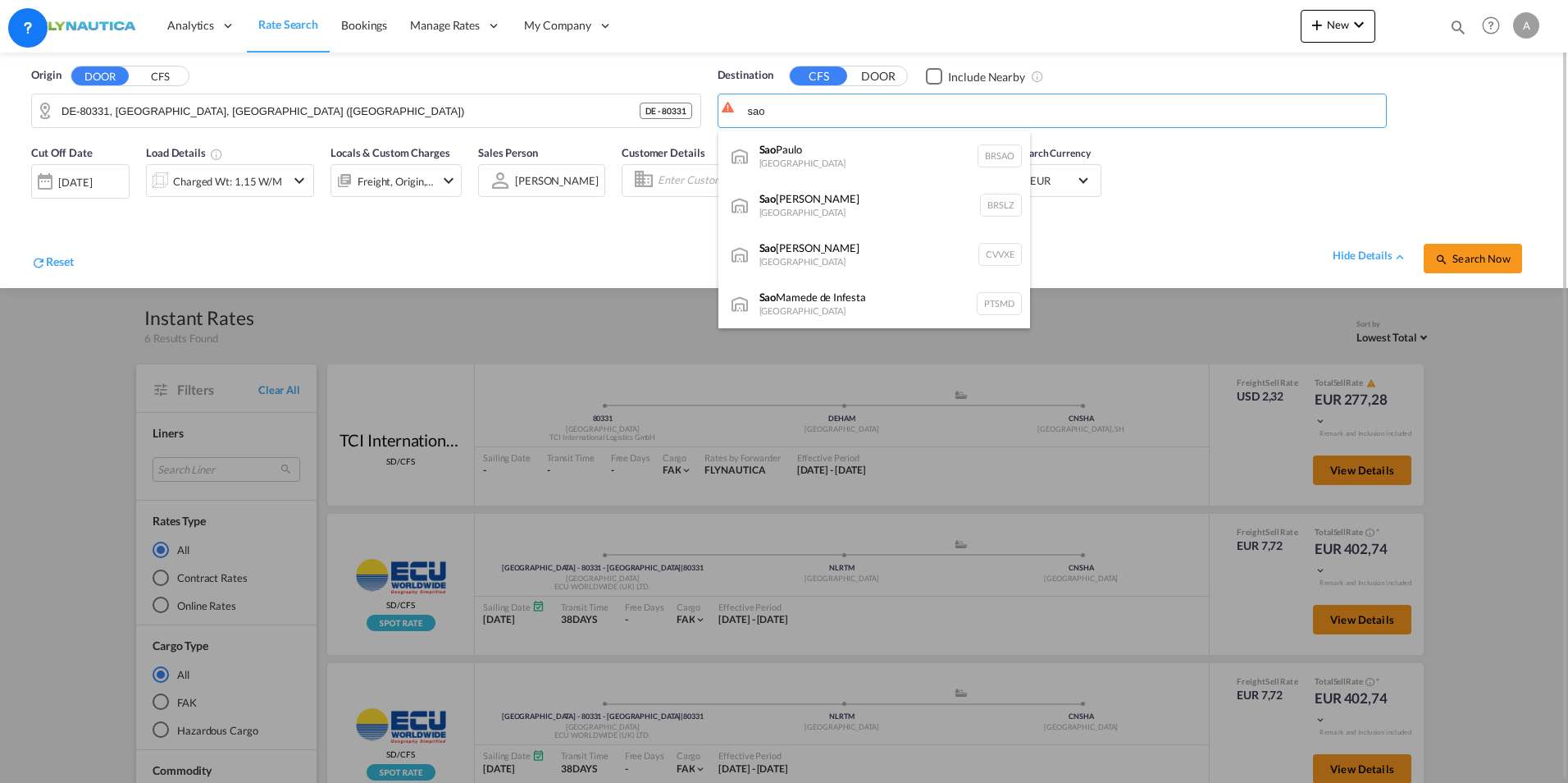
type input "[GEOGRAPHIC_DATA], [GEOGRAPHIC_DATA]"
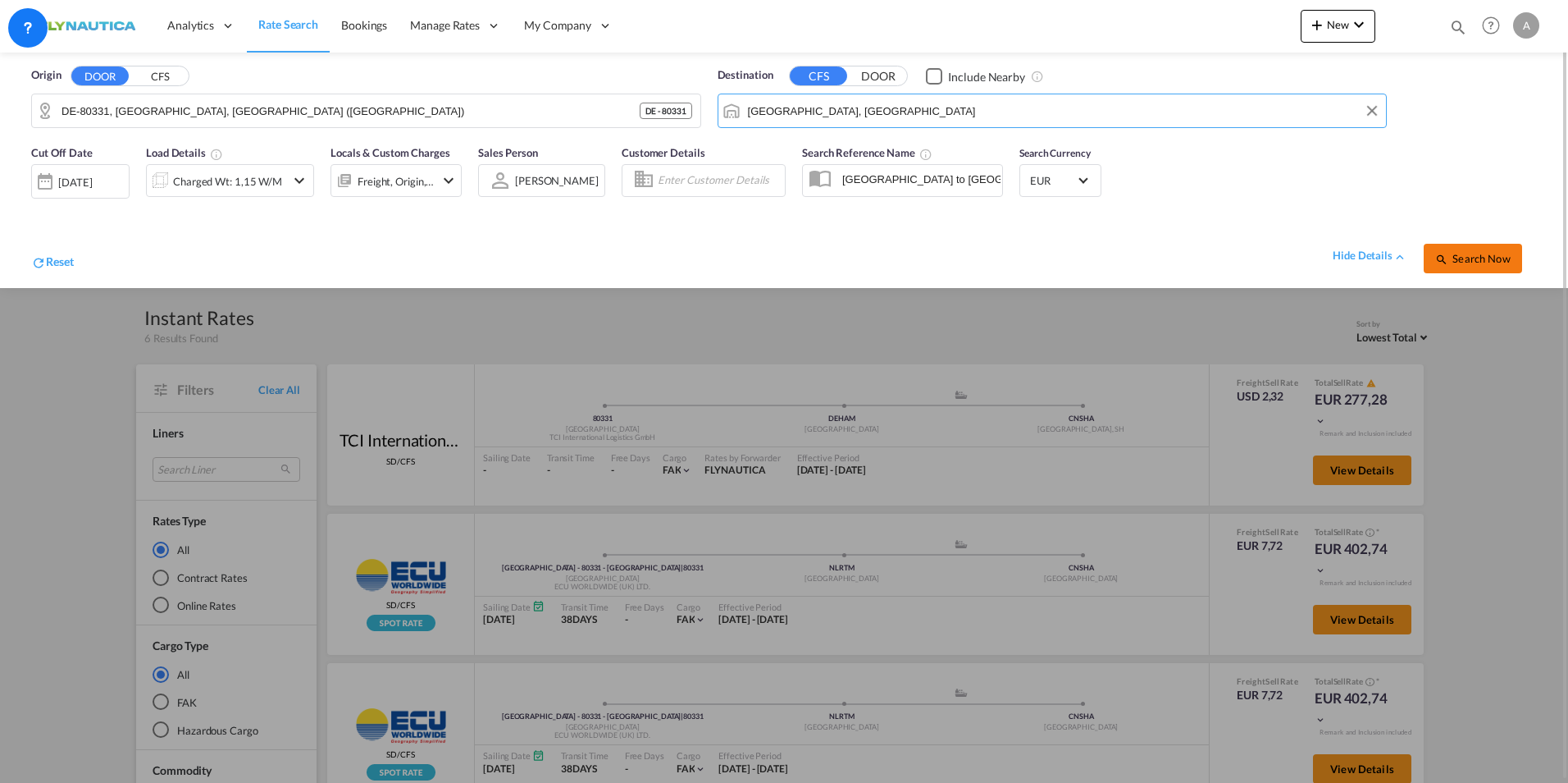
click at [1241, 260] on span "Search Now" at bounding box center [1472, 258] width 75 height 13
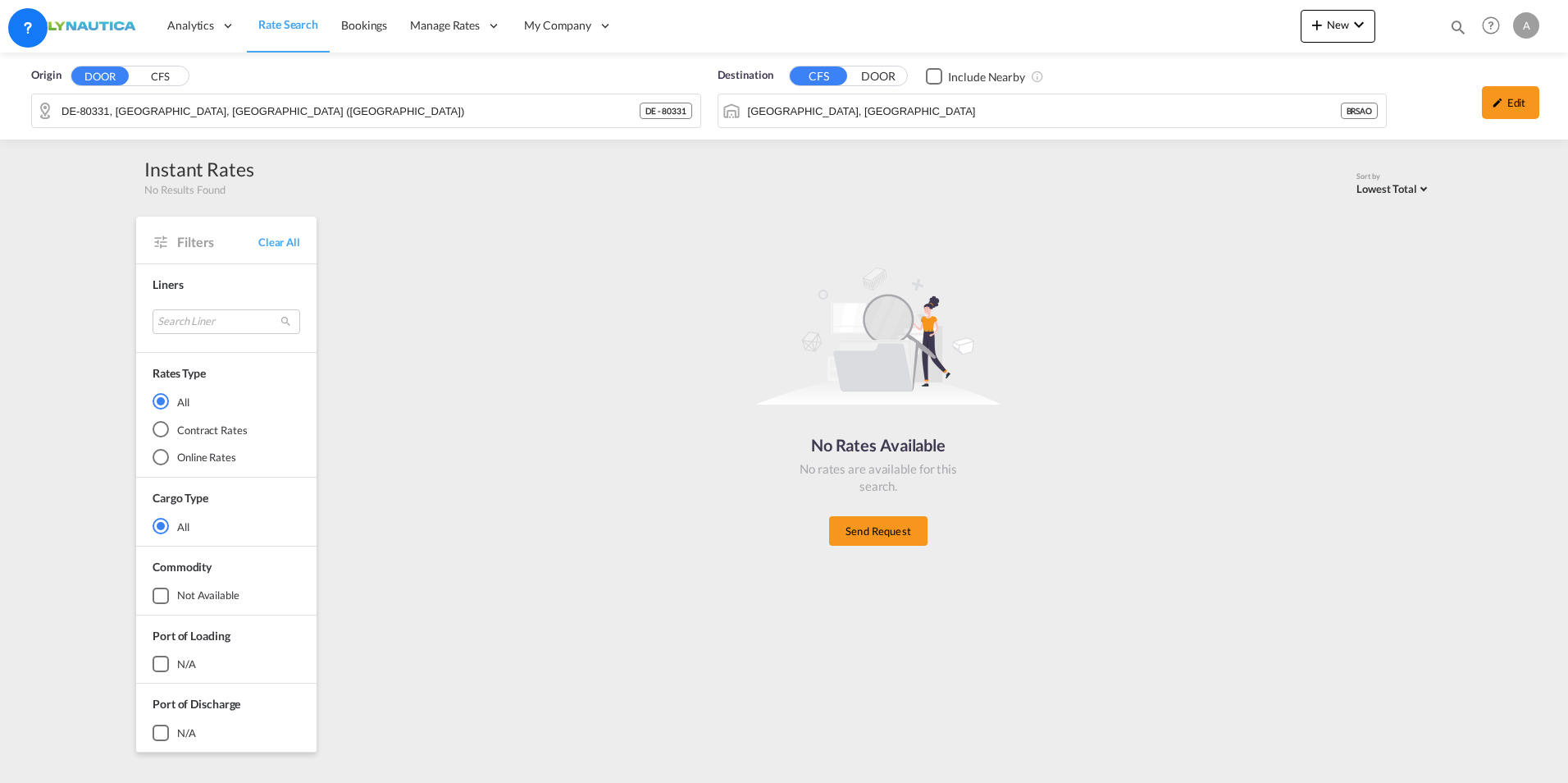
click at [259, 21] on span "Rate Search" at bounding box center [288, 24] width 60 height 14
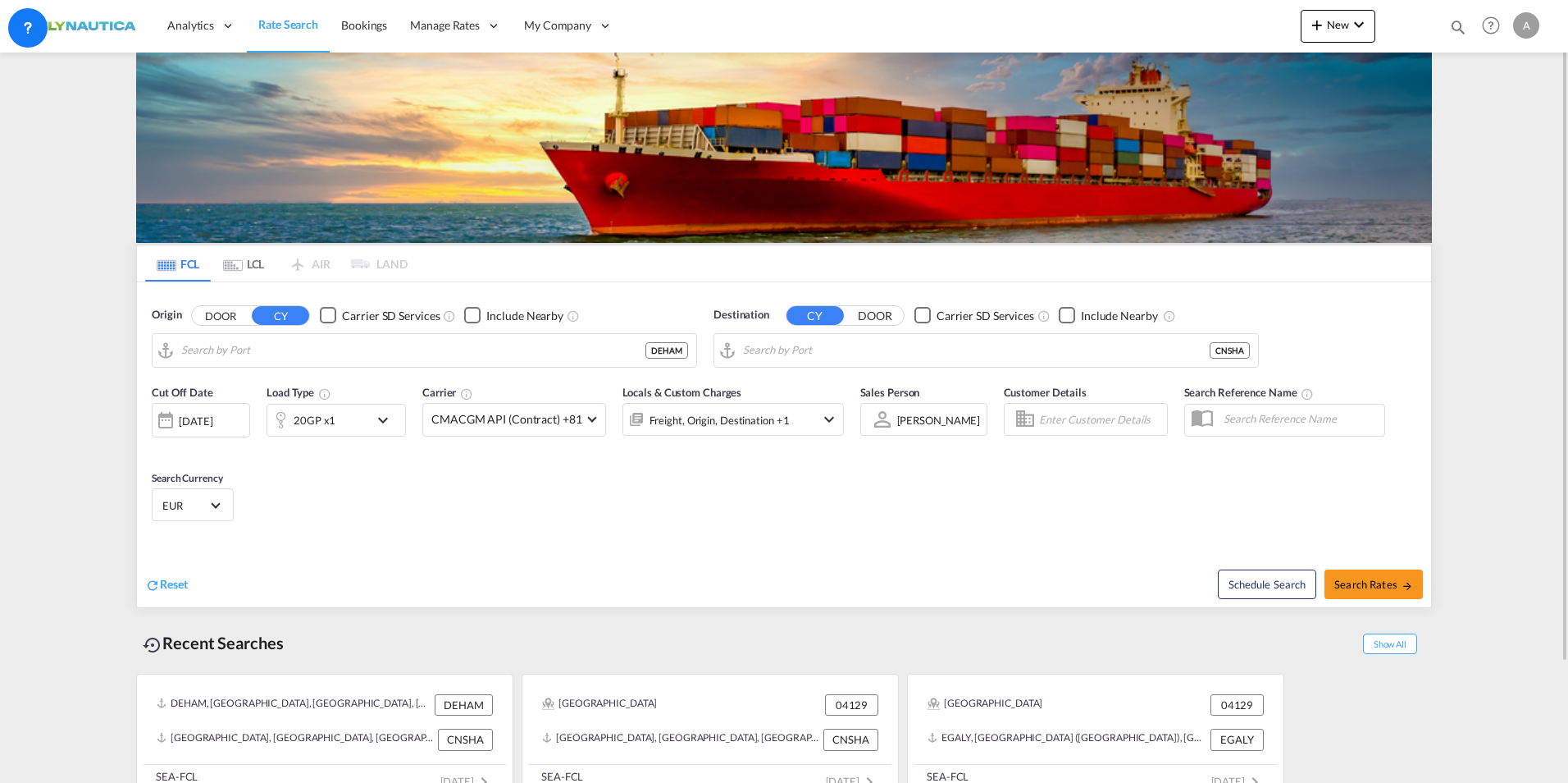
type input "[GEOGRAPHIC_DATA], [GEOGRAPHIC_DATA]"
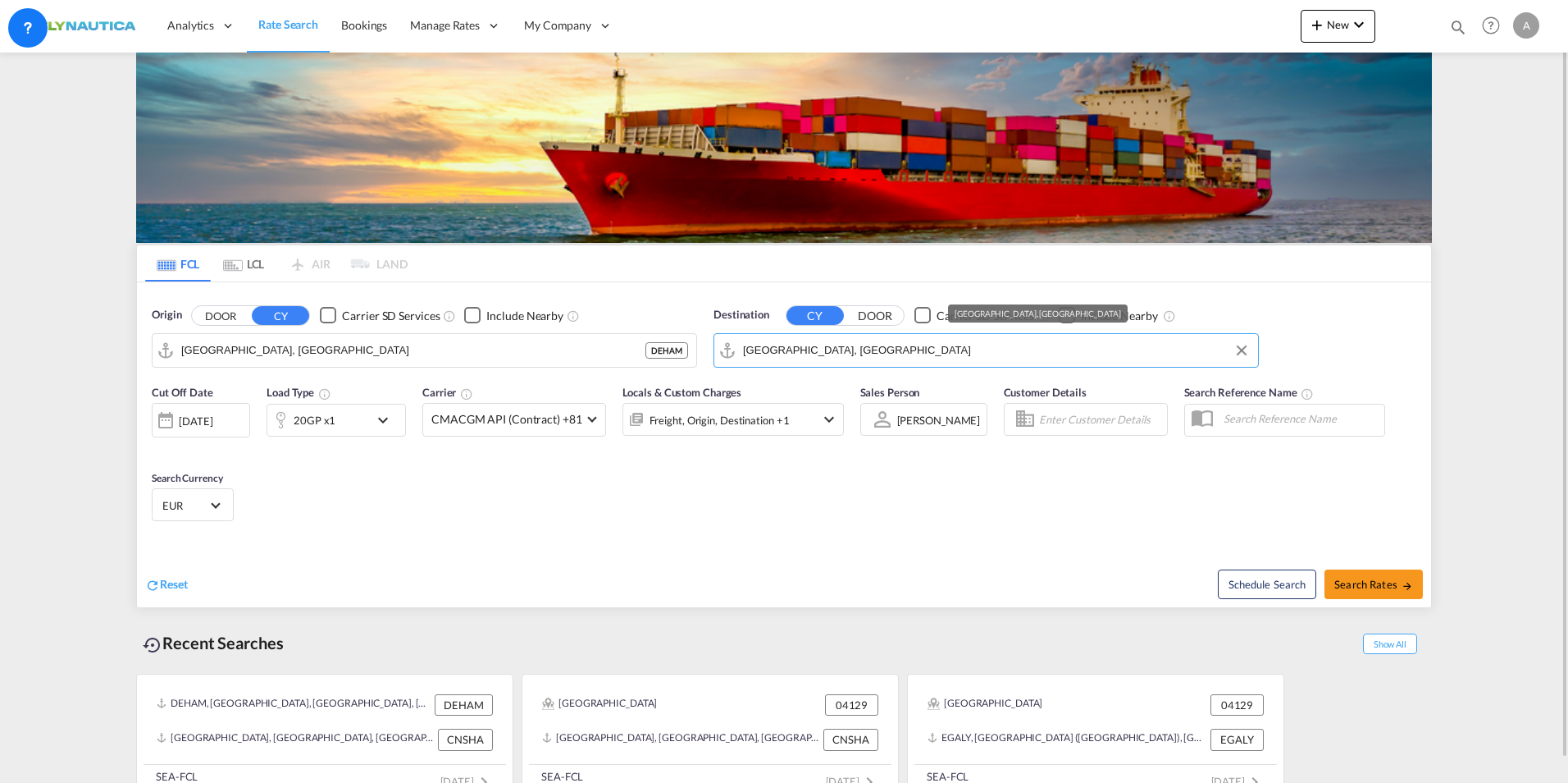
drag, startPoint x: 952, startPoint y: 360, endPoint x: 618, endPoint y: 350, distance: 334.1
click at [623, 349] on div "Origin DOOR CY Carrier SD Services Include Nearby [GEOGRAPHIC_DATA], DEHAM DEHA…" at bounding box center [784, 328] width 1294 height 93
drag, startPoint x: 873, startPoint y: 360, endPoint x: 477, endPoint y: 329, distance: 397.2
click at [477, 329] on div "Origin DOOR CY Carrier SD Services Include Nearby [GEOGRAPHIC_DATA], DEHAM DEHA…" at bounding box center [784, 328] width 1294 height 93
click at [224, 307] on button "DOOR" at bounding box center [220, 315] width 57 height 19
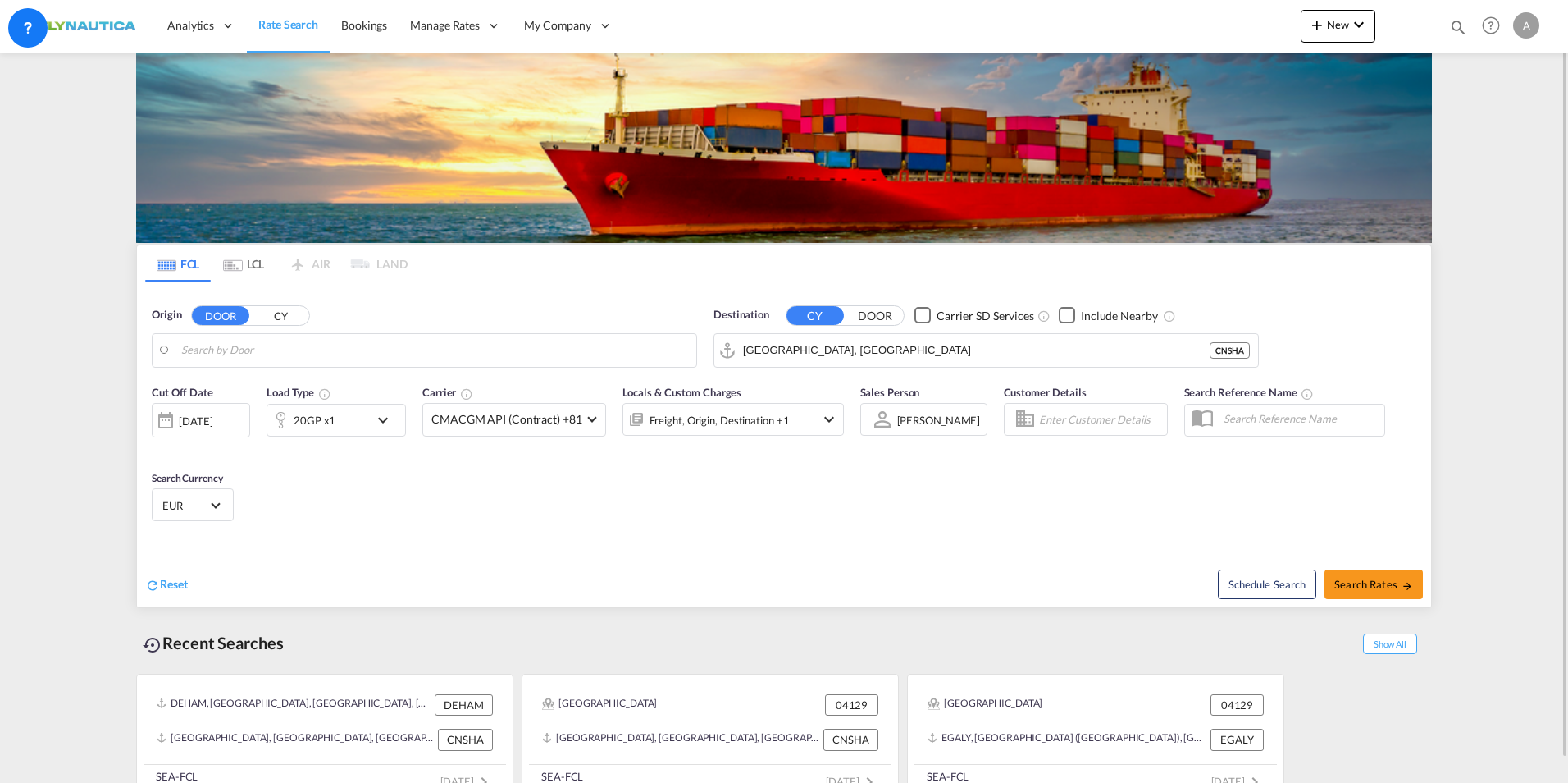
click at [246, 257] on md-tab-item "LCL" at bounding box center [243, 263] width 65 height 36
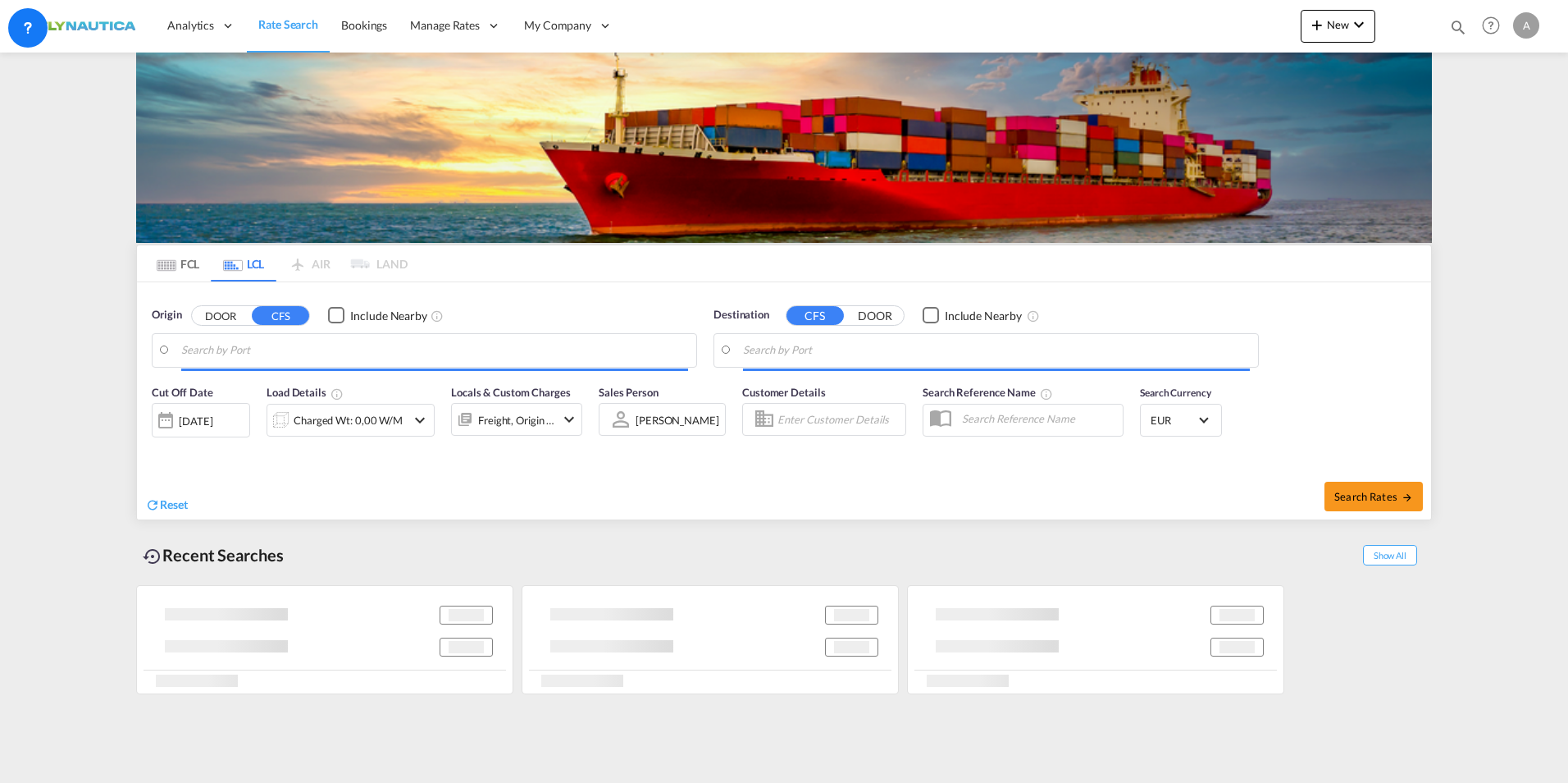
type input "DE-80331, [GEOGRAPHIC_DATA], [GEOGRAPHIC_DATA] ([GEOGRAPHIC_DATA])"
type input "[GEOGRAPHIC_DATA], [GEOGRAPHIC_DATA]"
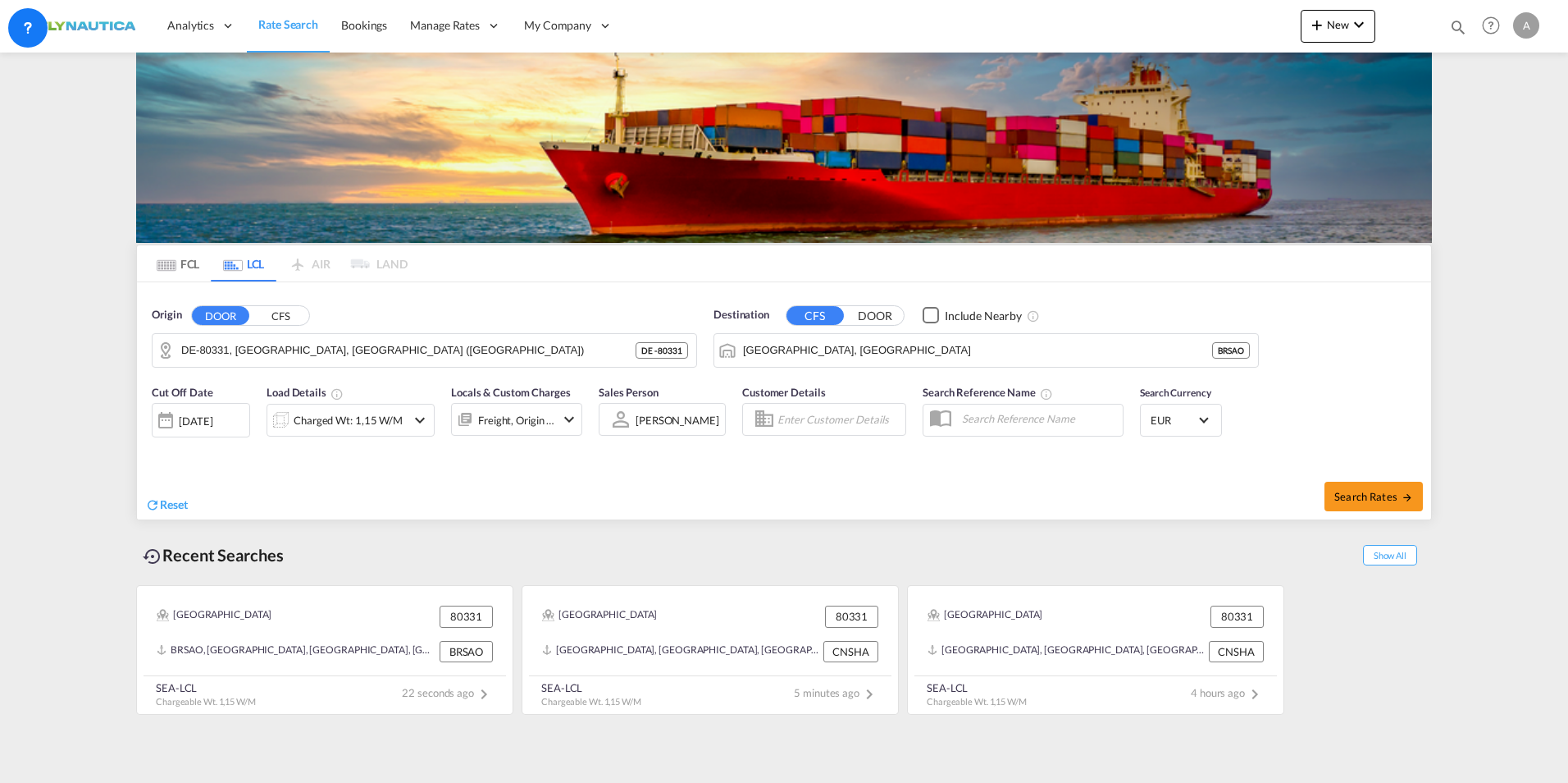
click at [227, 314] on button "DOOR" at bounding box center [220, 315] width 57 height 19
drag, startPoint x: 933, startPoint y: 348, endPoint x: 594, endPoint y: 321, distance: 340.1
click at [486, 311] on div "Origin DOOR CFS DE-80331, [GEOGRAPHIC_DATA], [GEOGRAPHIC_DATA] ([GEOGRAPHIC_DAT…" at bounding box center [784, 328] width 1294 height 93
drag, startPoint x: 884, startPoint y: 347, endPoint x: 542, endPoint y: 343, distance: 342.0
click at [542, 343] on div "Origin DOOR CFS DE-80331, [GEOGRAPHIC_DATA], [GEOGRAPHIC_DATA] ([GEOGRAPHIC_DAT…" at bounding box center [784, 328] width 1294 height 93
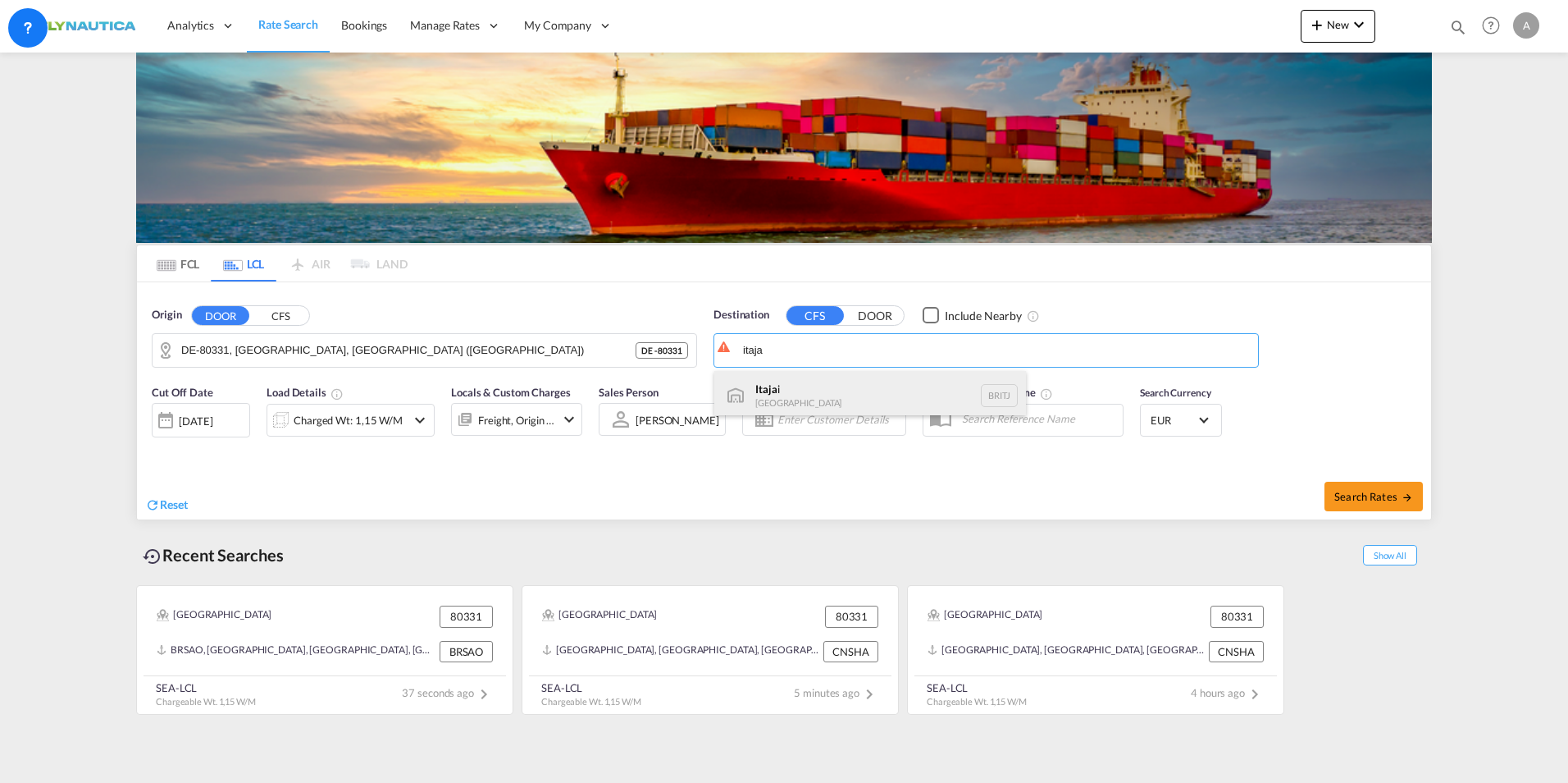
click at [833, 385] on div "Itaja i [GEOGRAPHIC_DATA] [DEMOGRAPHIC_DATA]" at bounding box center [870, 395] width 312 height 50
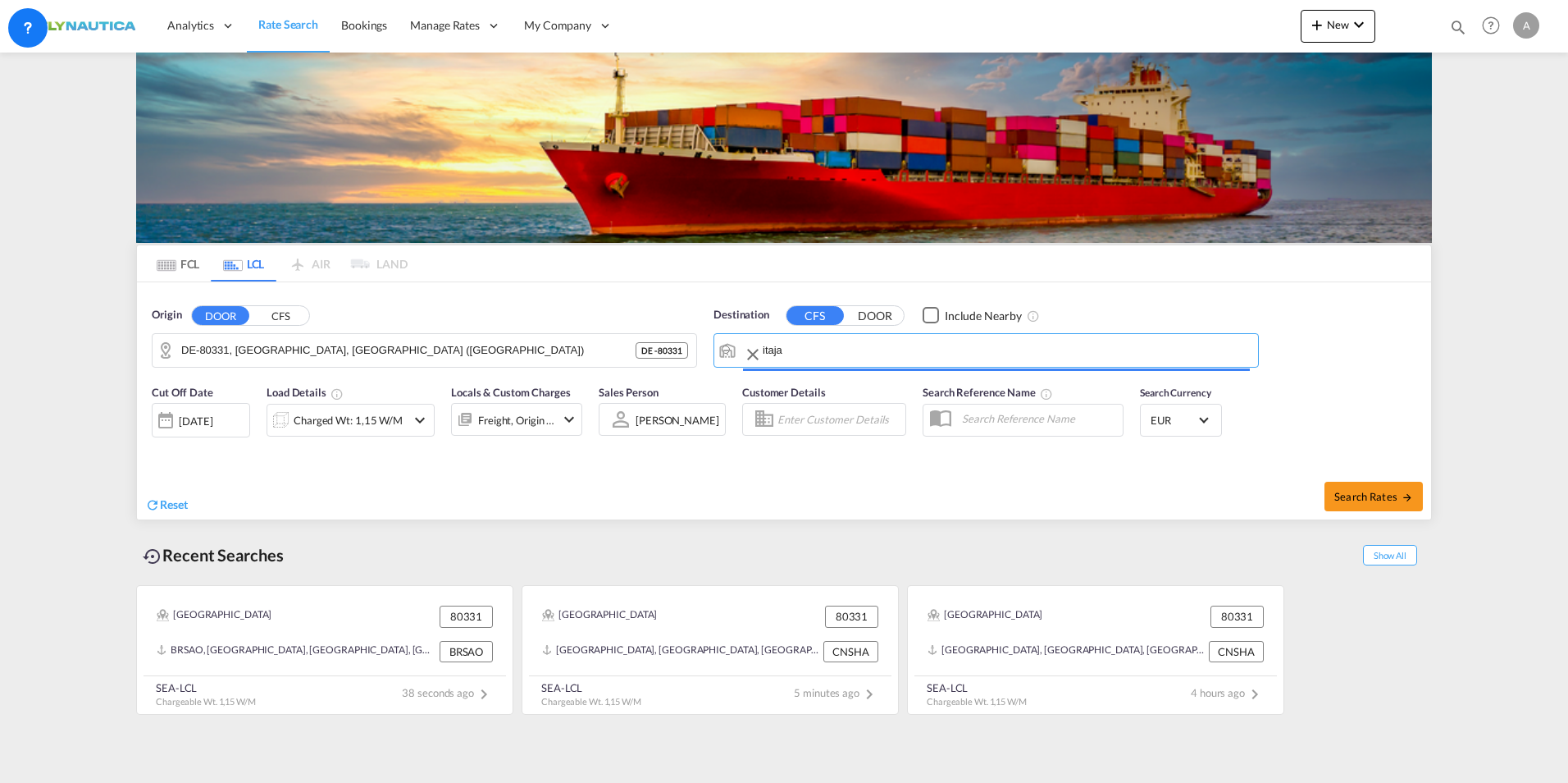
type input "Itajai, BRITJ"
click at [1241, 493] on span "Search Rates" at bounding box center [1373, 496] width 78 height 13
type input "[GEOGRAPHIC_DATA] to [GEOGRAPHIC_DATA] / [DATE]"
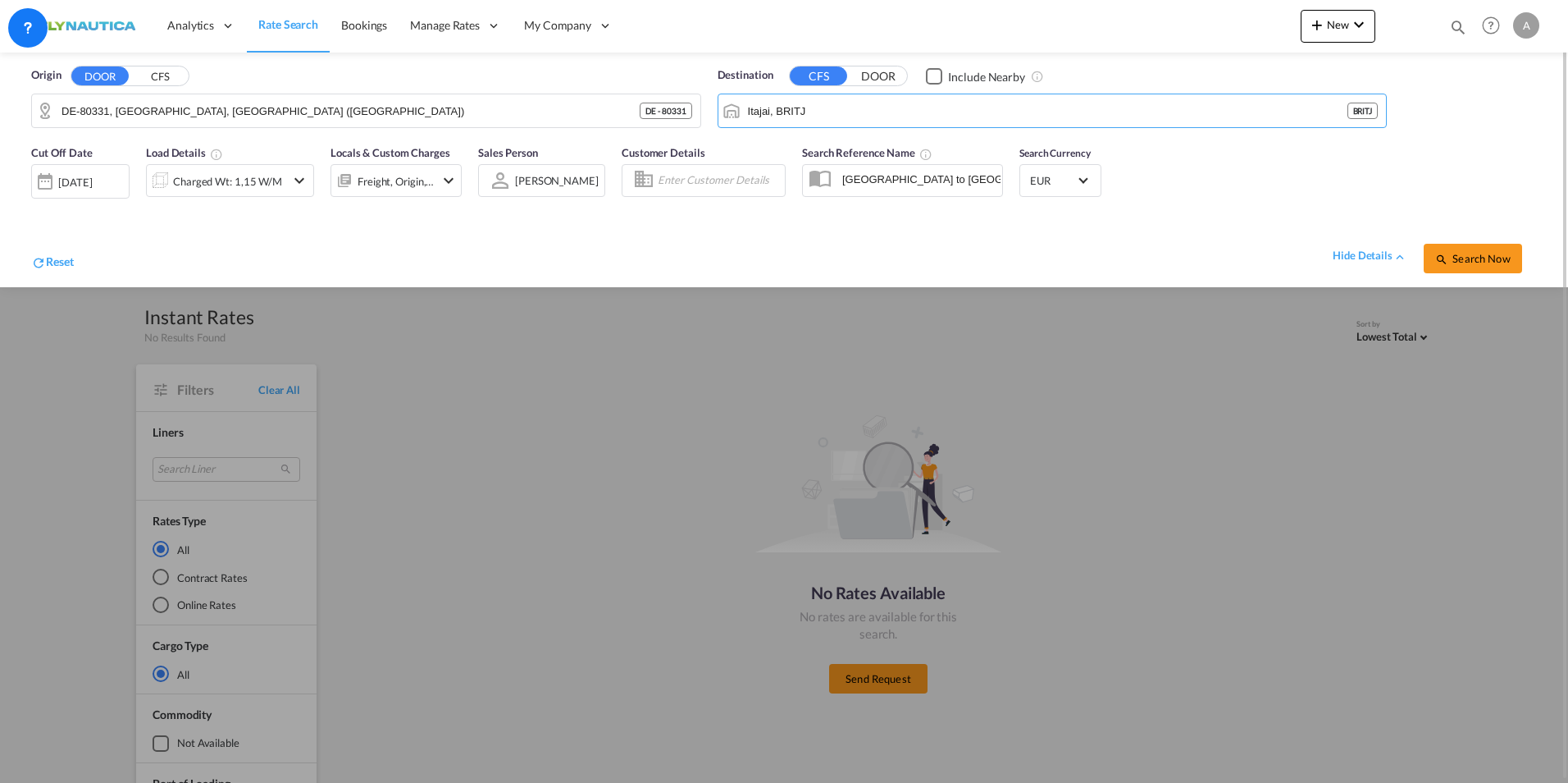
drag, startPoint x: 977, startPoint y: 97, endPoint x: 750, endPoint y: 91, distance: 227.1
click at [752, 91] on div "Destination CFS DOOR Include Nearby Itajai, [DEMOGRAPHIC_DATA] BRITJ" at bounding box center [1052, 98] width 670 height 61
drag, startPoint x: 821, startPoint y: 105, endPoint x: 656, endPoint y: 90, distance: 165.7
click at [656, 90] on div "Origin DOOR CFS DE-80331, [GEOGRAPHIC_DATA], [GEOGRAPHIC_DATA] ([GEOGRAPHIC_DAT…" at bounding box center [784, 94] width 1535 height 84
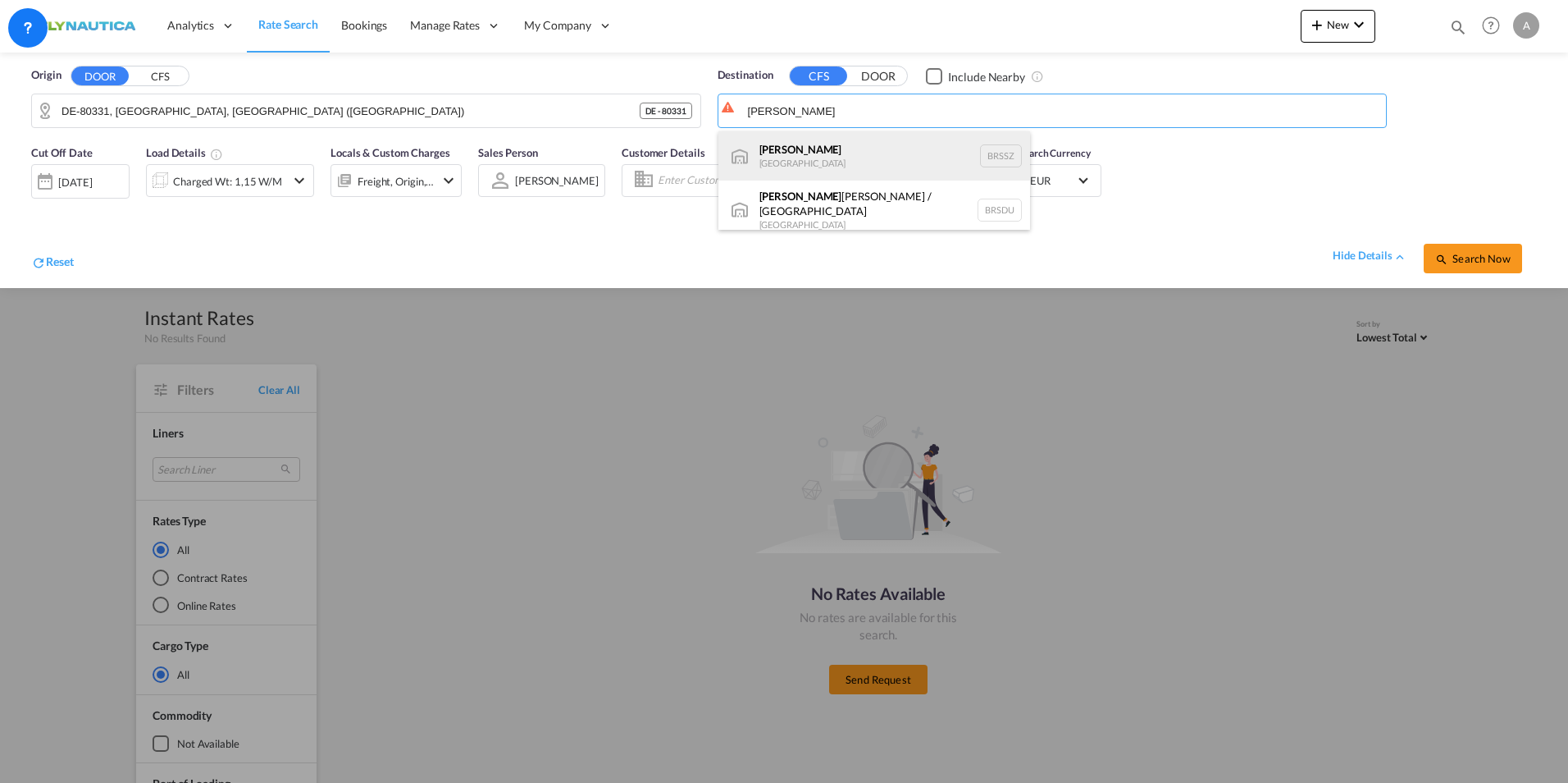
click at [807, 153] on div "[PERSON_NAME] [GEOGRAPHIC_DATA] BRSSZ" at bounding box center [874, 156] width 312 height 50
type input "[PERSON_NAME], BRSSZ"
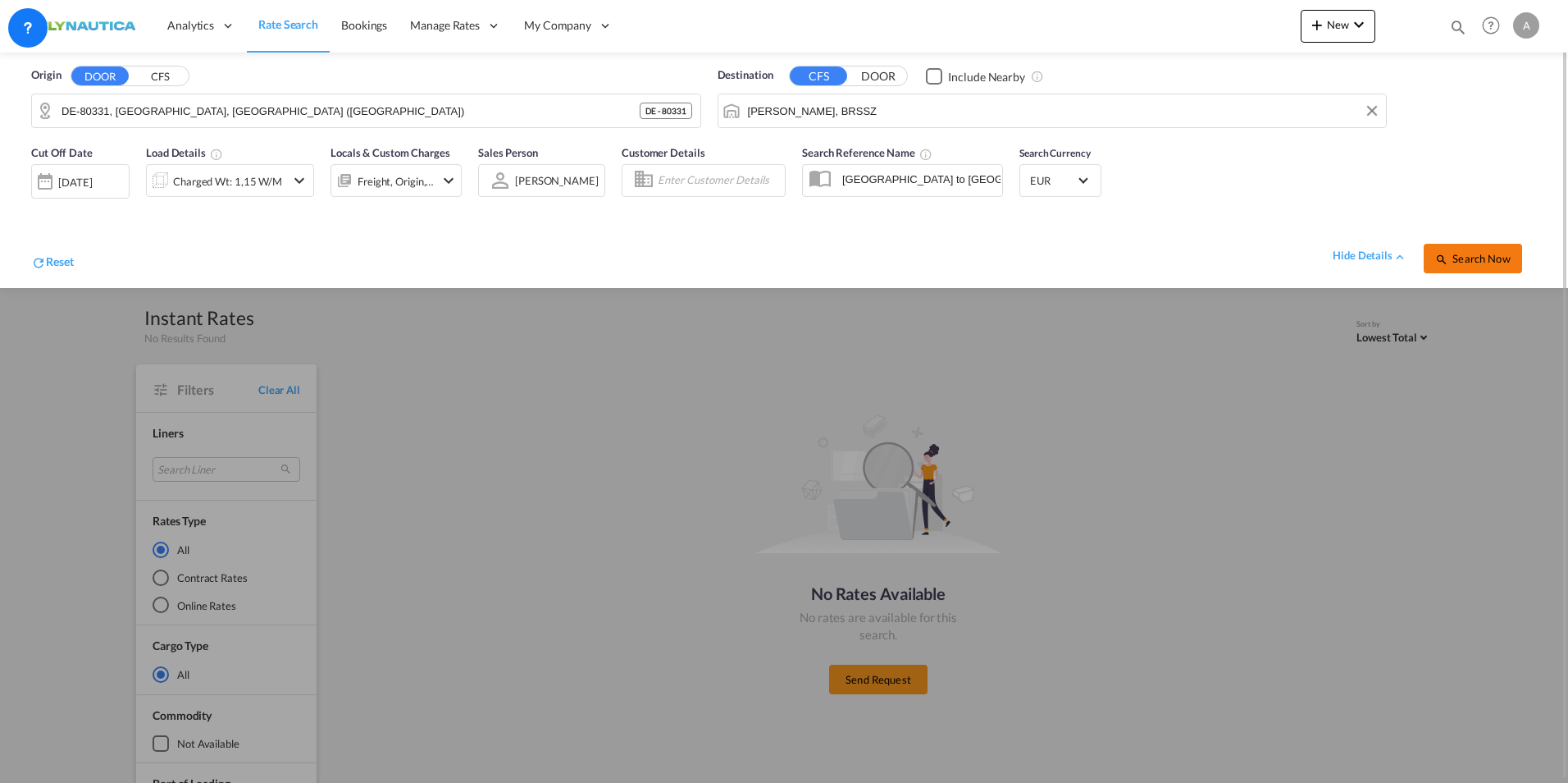
click at [1241, 253] on span "Search Now" at bounding box center [1472, 258] width 75 height 13
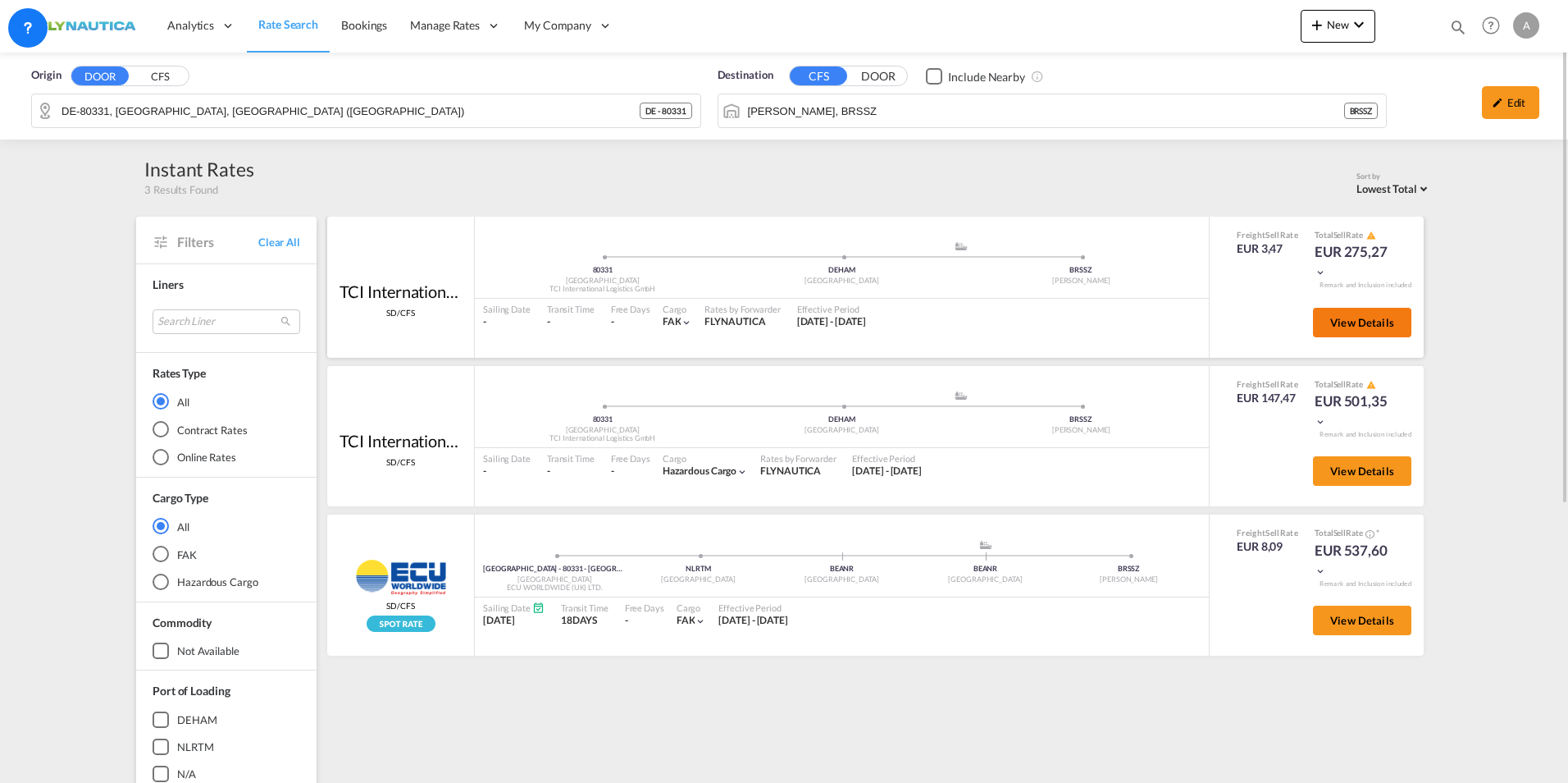
click at [1241, 320] on span "View Details" at bounding box center [1362, 322] width 64 height 13
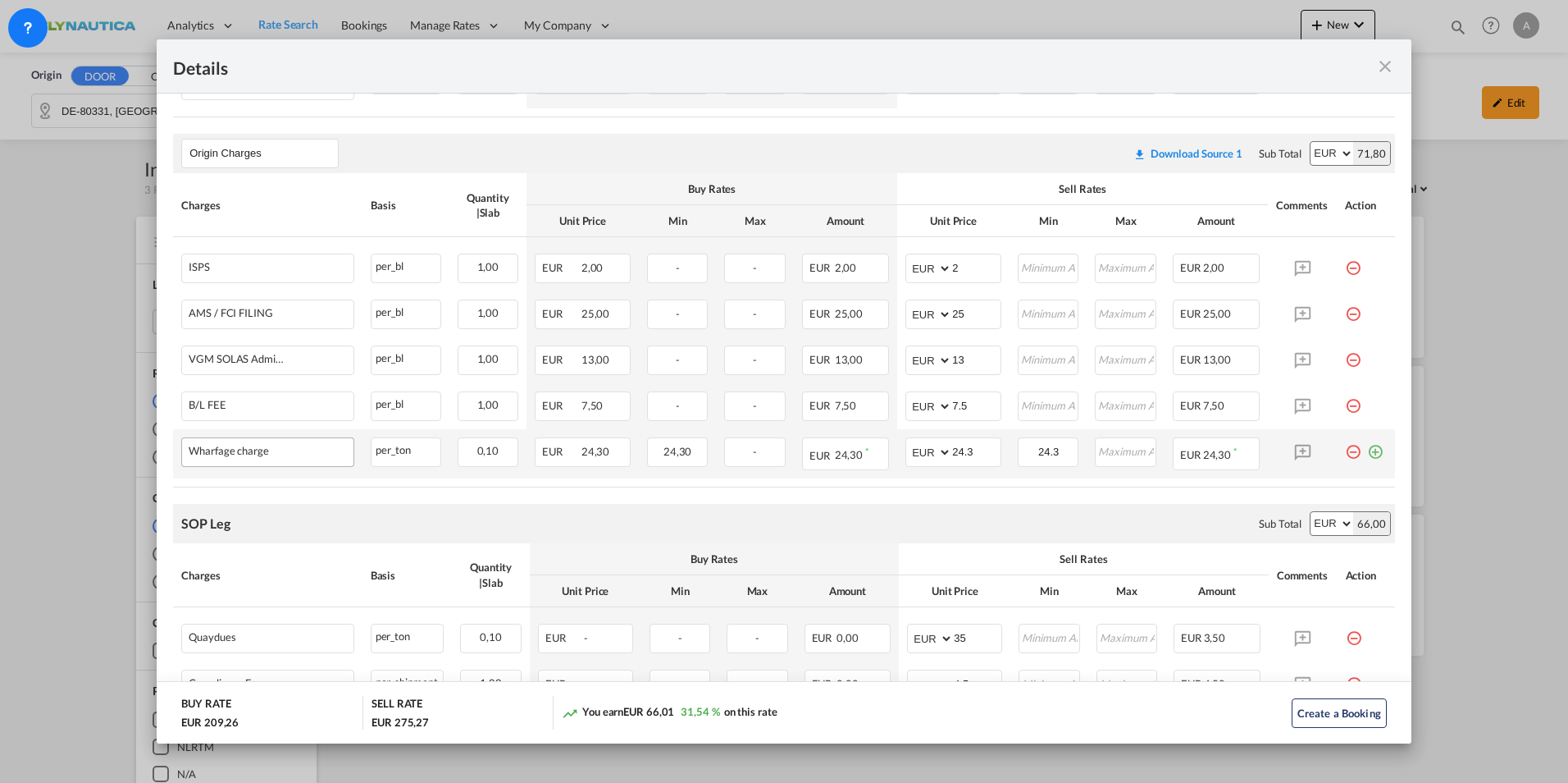
scroll to position [739, 0]
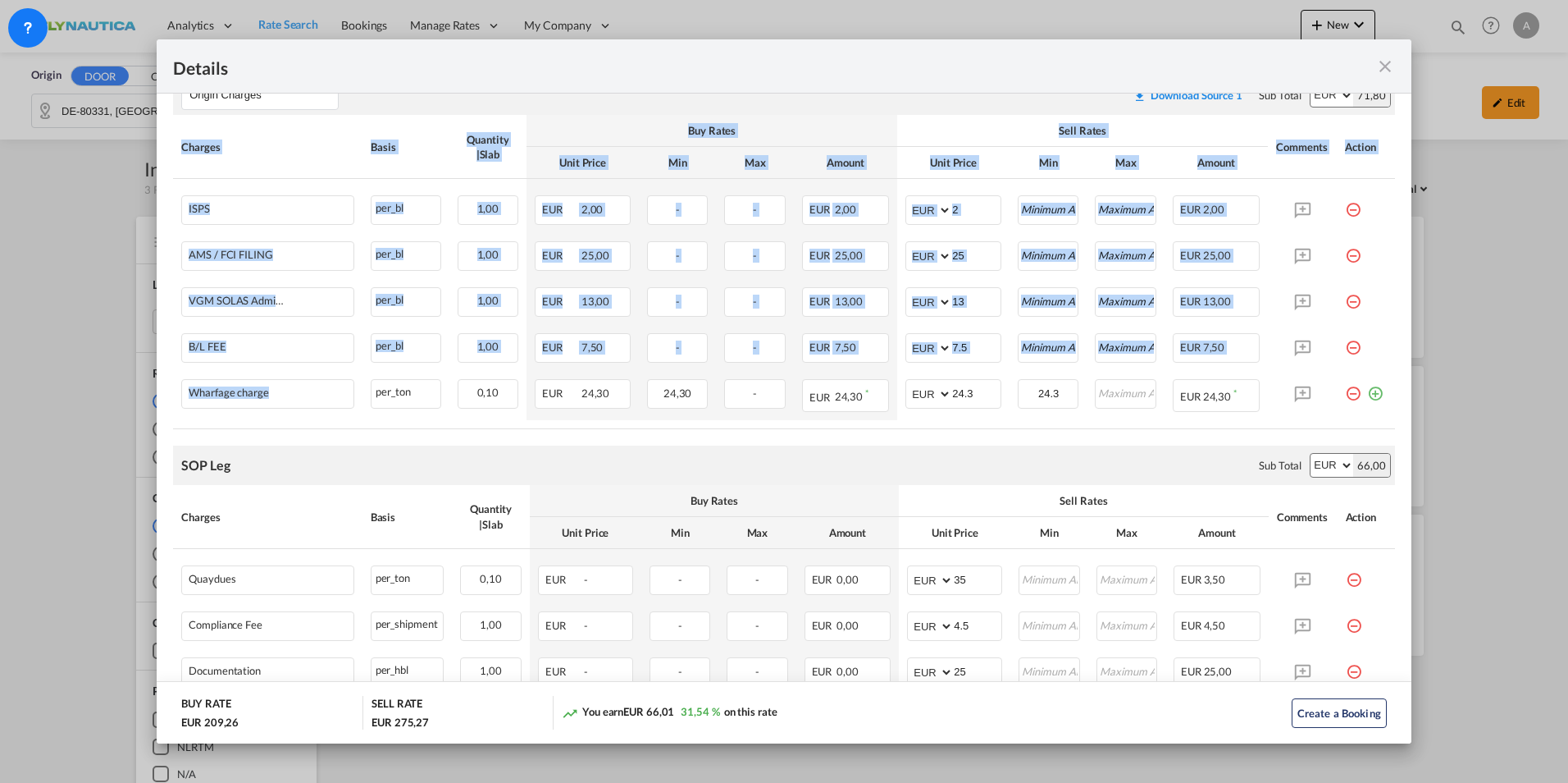
drag, startPoint x: 145, startPoint y: 394, endPoint x: 120, endPoint y: 394, distance: 25.0
click at [120, 394] on div "Details Pickup Door 80331, [GEOGRAPHIC_DATA] Pickup Service Type - Pickup Haula…" at bounding box center [784, 391] width 1568 height 783
drag, startPoint x: 120, startPoint y: 394, endPoint x: 310, endPoint y: 253, distance: 236.6
click at [310, 253] on div "Pickup Door ..." at bounding box center [311, 254] width 75 height 12
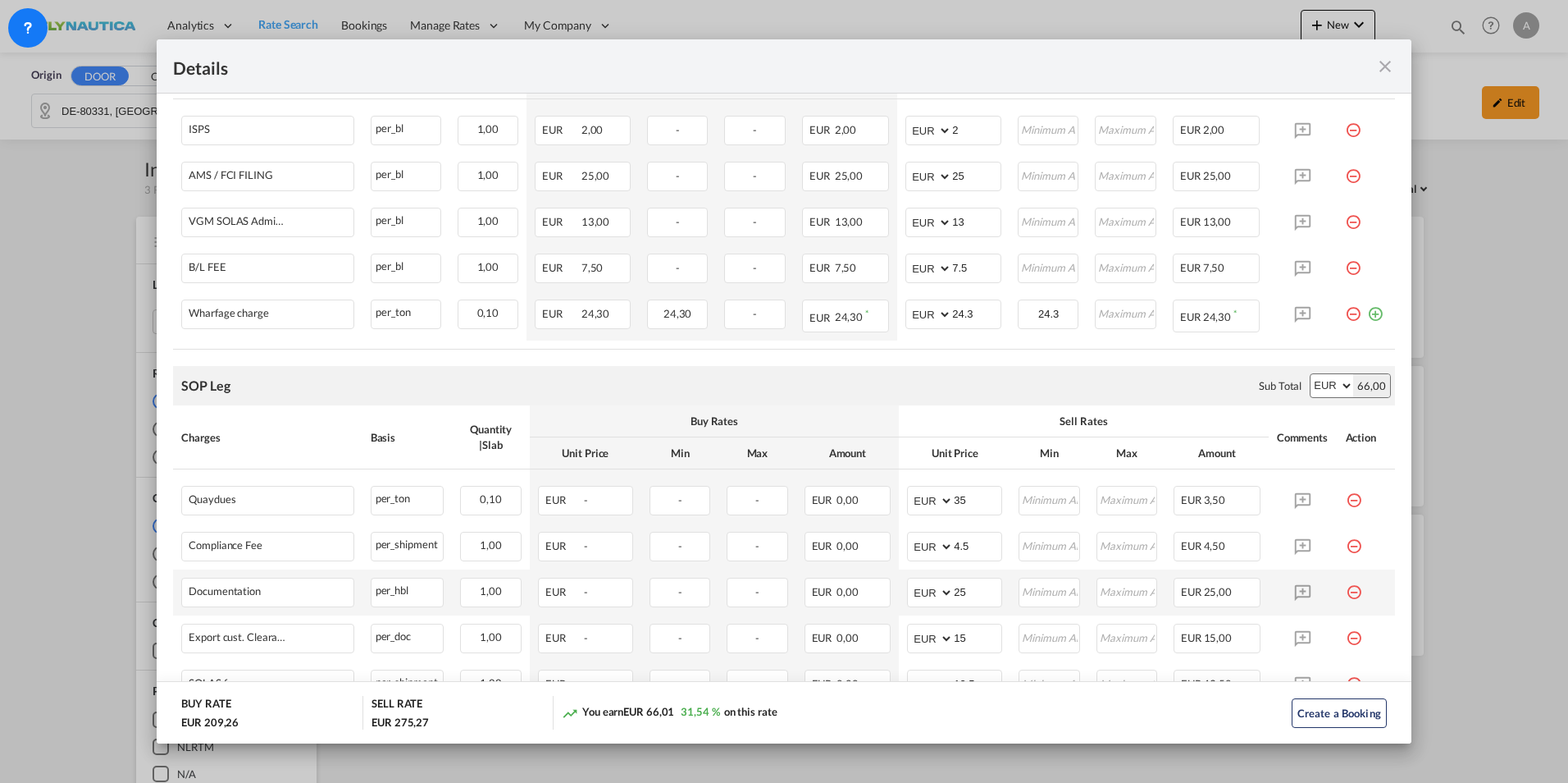
scroll to position [830, 0]
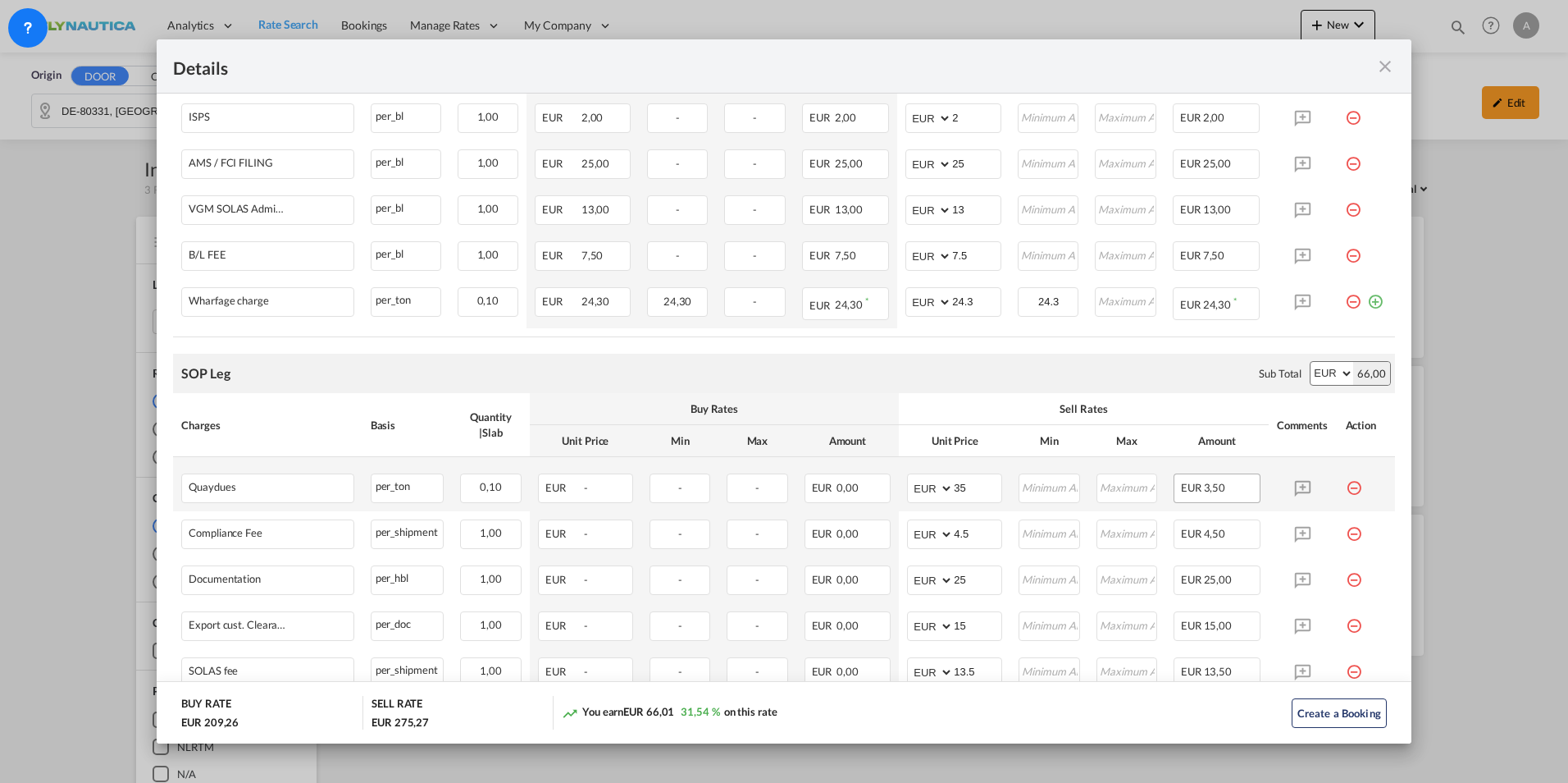
click at [1228, 489] on div "EUR 3,50" at bounding box center [1217, 488] width 87 height 30
click at [937, 488] on select "AED AFN ALL AMD ANG AOA ARS AUD AWG AZN BAM BBD BDT BGN BHD BIF BMD BND BOB BRL…" at bounding box center [931, 488] width 43 height 23
click at [963, 489] on input "35" at bounding box center [977, 486] width 48 height 24
click at [1208, 488] on span "3,50" at bounding box center [1215, 487] width 22 height 13
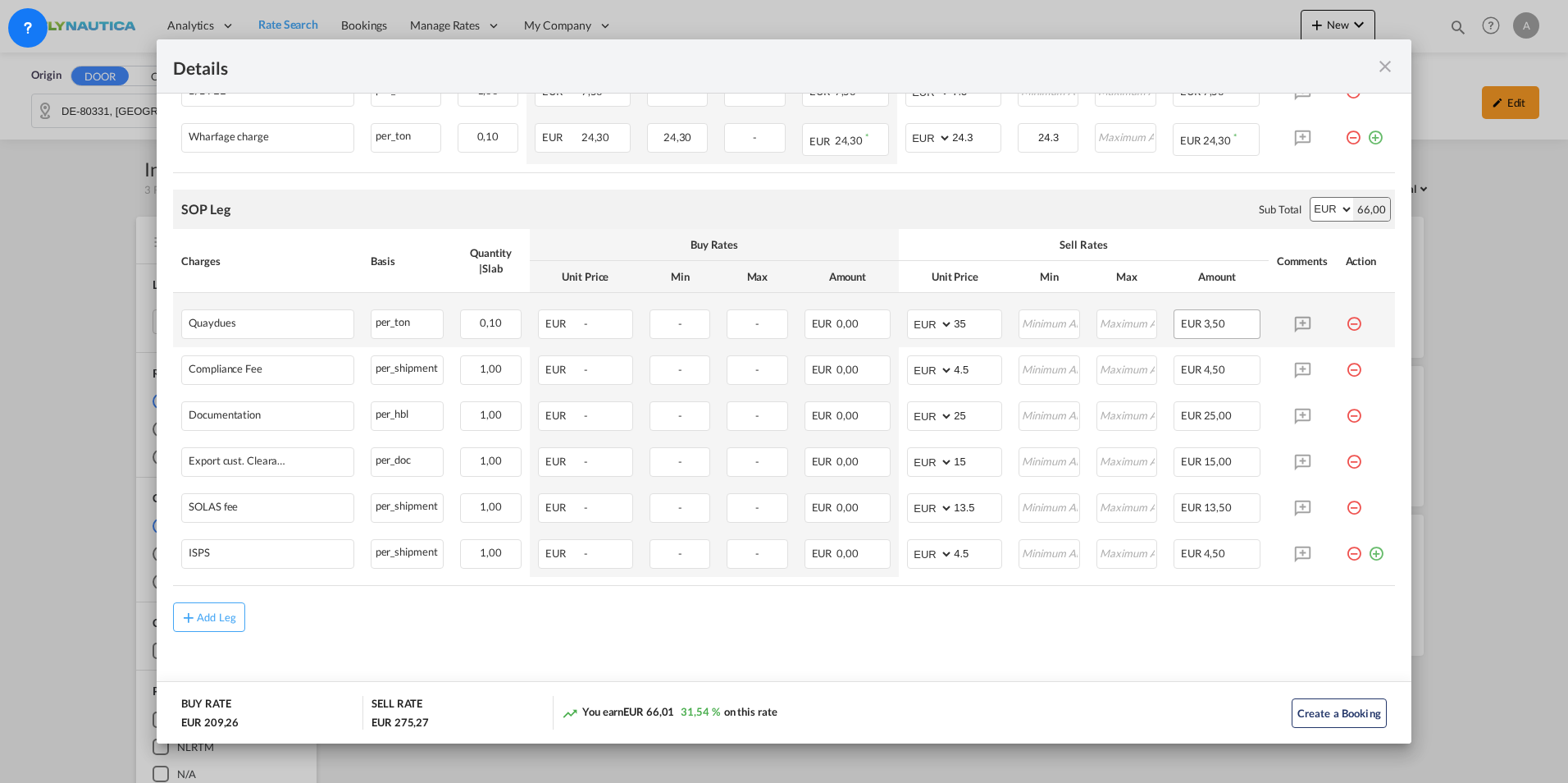
click at [1215, 327] on div "EUR 3,50" at bounding box center [1217, 324] width 87 height 30
drag, startPoint x: 1234, startPoint y: 326, endPoint x: 1161, endPoint y: 326, distance: 73.0
click at [1165, 326] on td "EUR 3,50" at bounding box center [1216, 320] width 104 height 54
click at [1022, 594] on md-content "Main Freight Please enter leg name Leg Name Already Exists Download Source 1 Su…" at bounding box center [784, 67] width 1255 height 1306
drag, startPoint x: 1232, startPoint y: 324, endPoint x: 1160, endPoint y: 321, distance: 72.1
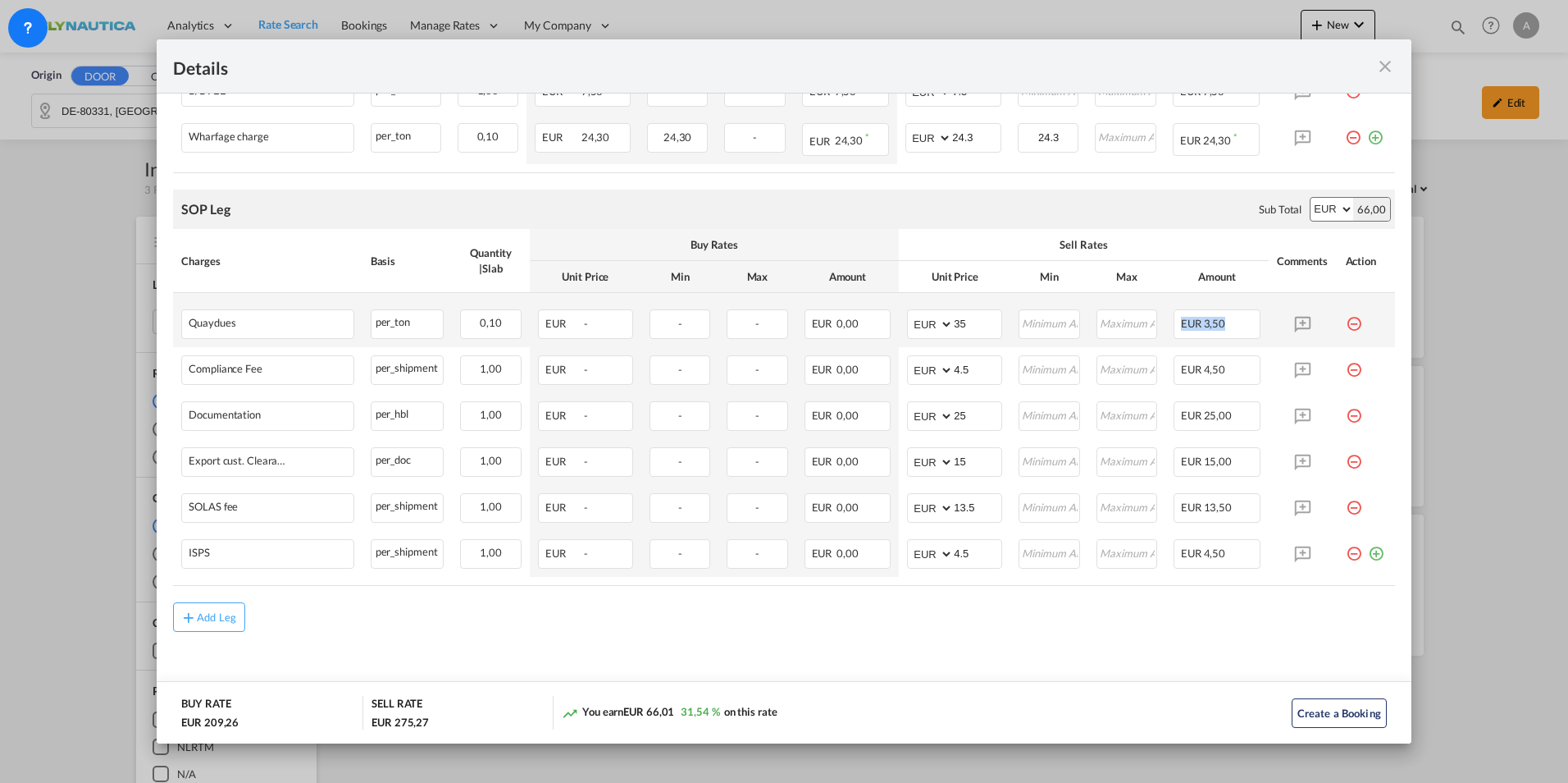
click at [1165, 321] on td "EUR 3,50" at bounding box center [1216, 320] width 104 height 54
click at [1059, 594] on md-content "Main Freight Please enter leg name Leg Name Already Exists Download Source 1 Su…" at bounding box center [784, 67] width 1255 height 1306
click at [1204, 318] on span "3,50" at bounding box center [1215, 323] width 22 height 13
click at [1210, 324] on span "3,50" at bounding box center [1215, 323] width 22 height 13
click at [972, 322] on input "35" at bounding box center [977, 322] width 48 height 24
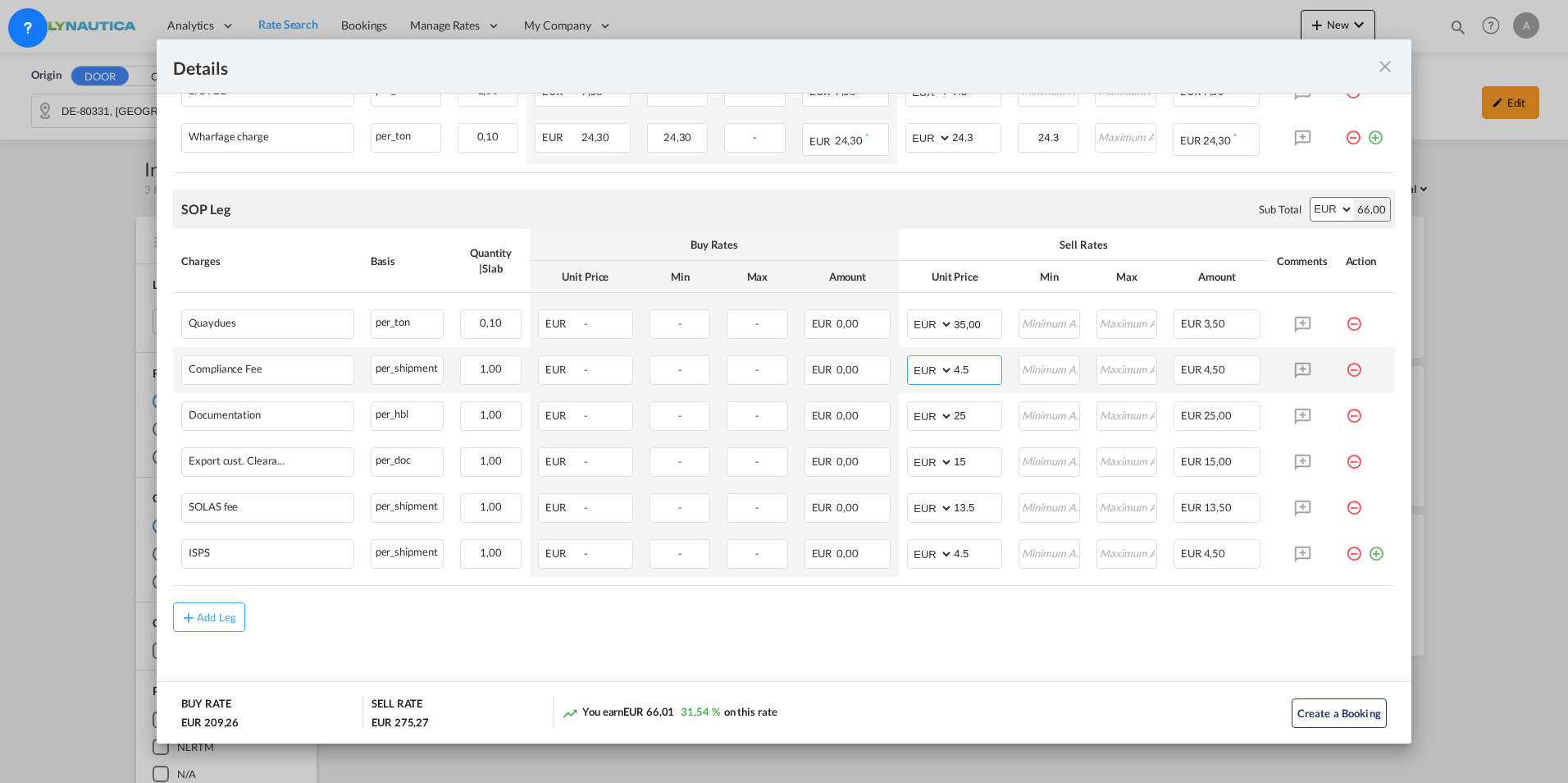
click at [965, 368] on input "4.5" at bounding box center [977, 368] width 48 height 24
click at [980, 322] on input "35,00" at bounding box center [977, 322] width 48 height 24
type input "35"
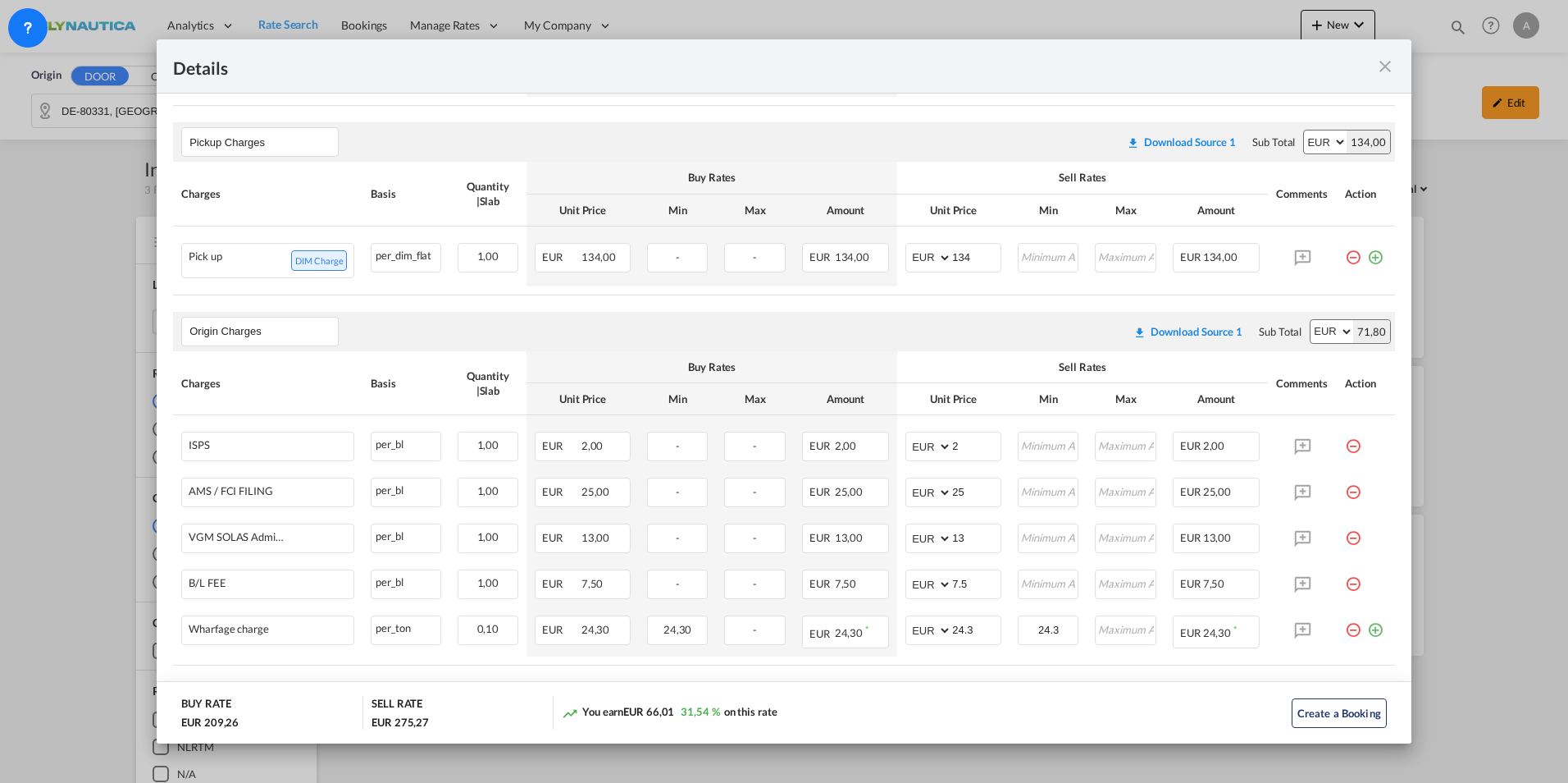
scroll to position [584, 0]
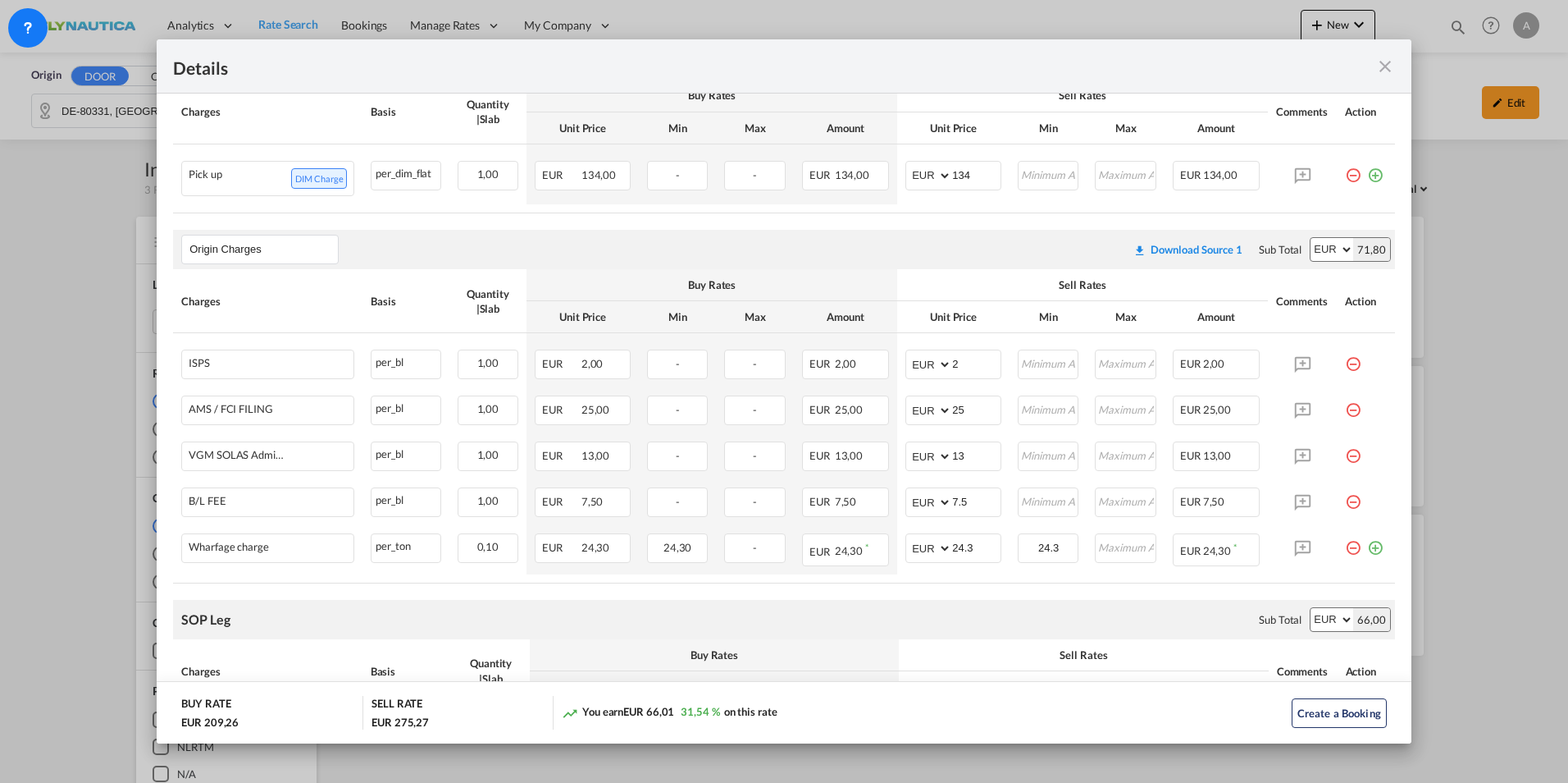
click at [1241, 66] on md-icon "icon-close fg-AAA8AD m-0 cursor" at bounding box center [1384, 66] width 20 height 20
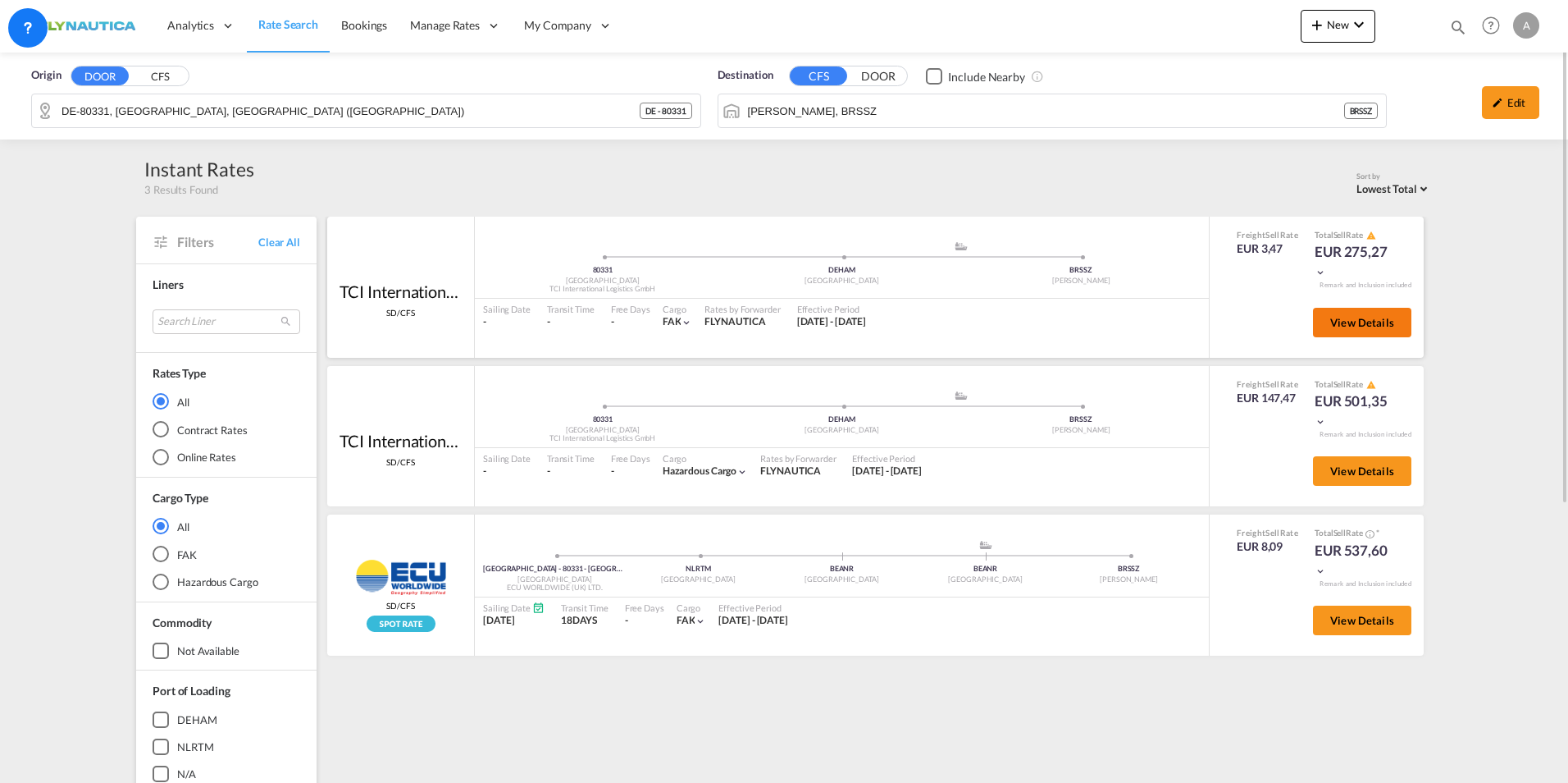
click at [1241, 319] on span "View Details" at bounding box center [1362, 322] width 64 height 13
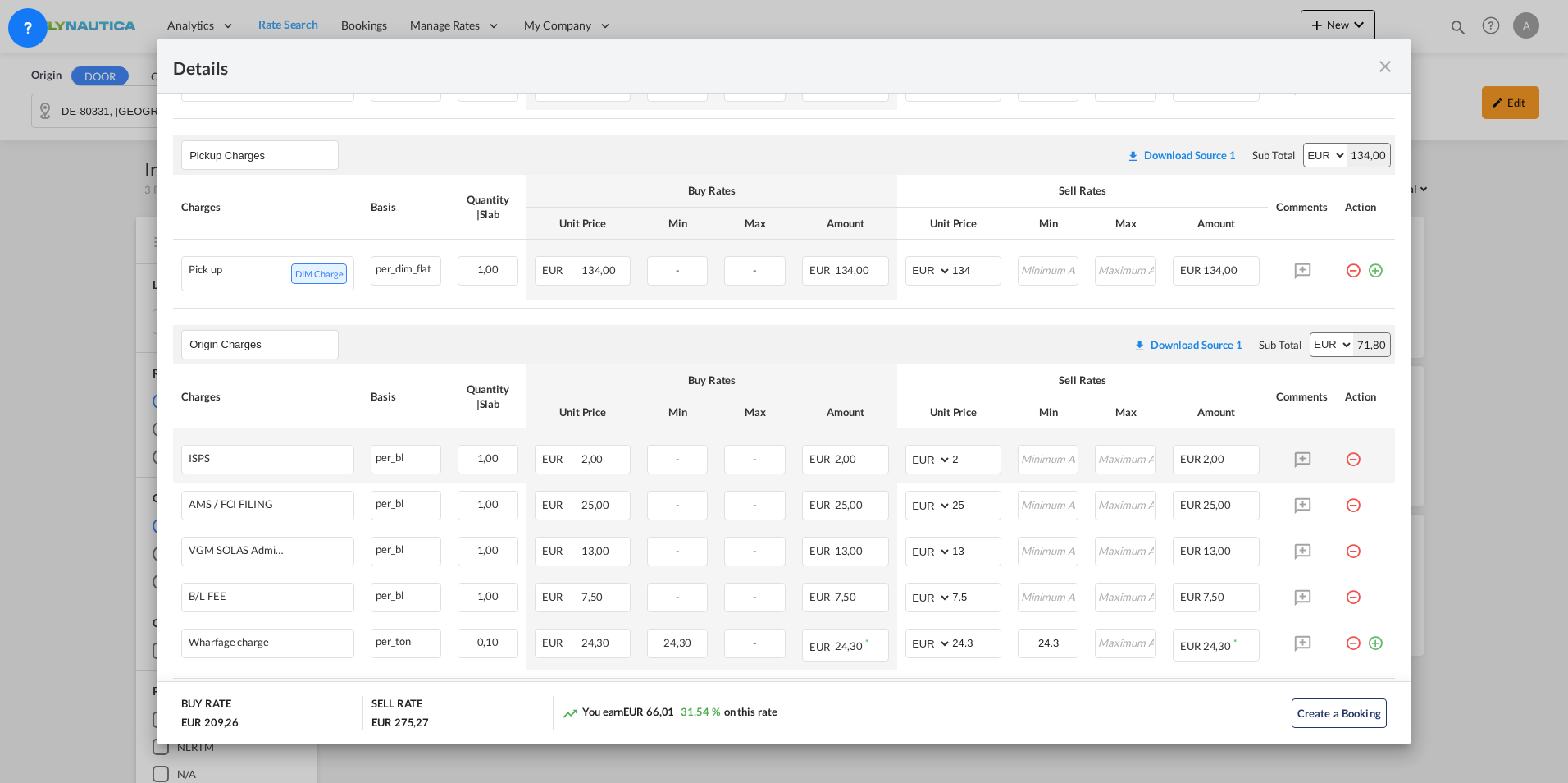
scroll to position [492, 0]
